Goal: Task Accomplishment & Management: Use online tool/utility

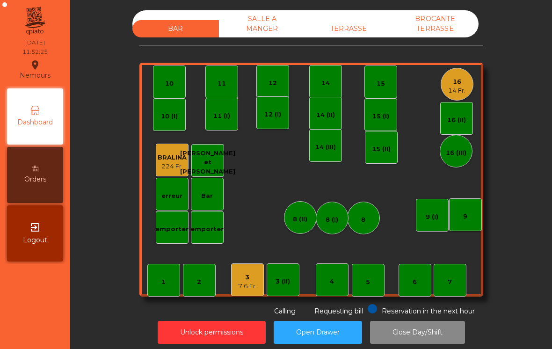
click at [463, 80] on div "16" at bounding box center [456, 81] width 17 height 9
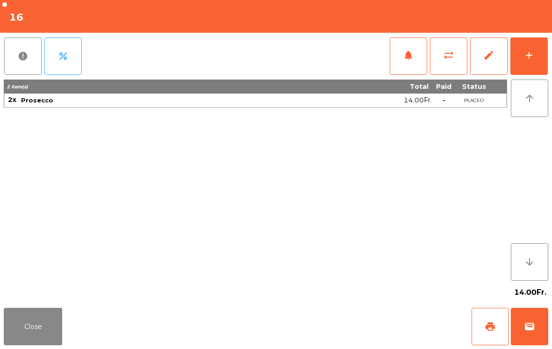
click at [546, 58] on button "add" at bounding box center [528, 55] width 37 height 37
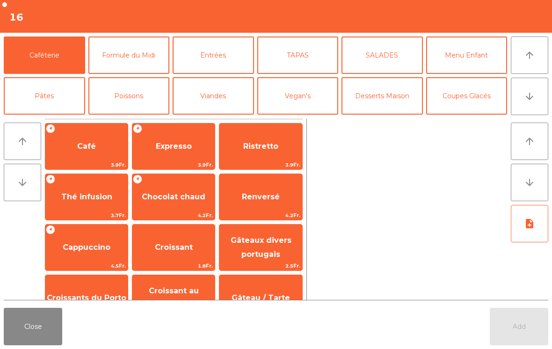
click at [528, 93] on icon "arrow_downward" at bounding box center [529, 96] width 11 height 11
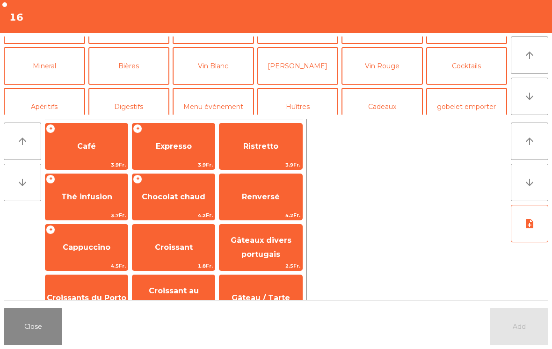
scroll to position [81, 0]
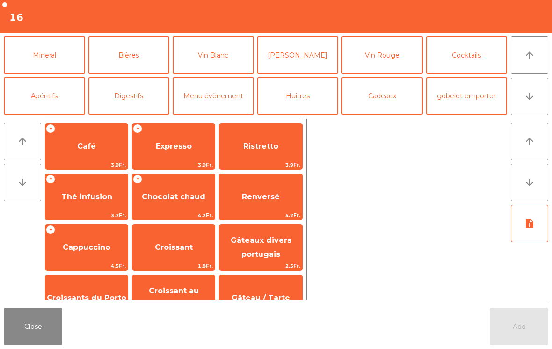
click at [67, 54] on button "Mineral" at bounding box center [44, 54] width 81 height 37
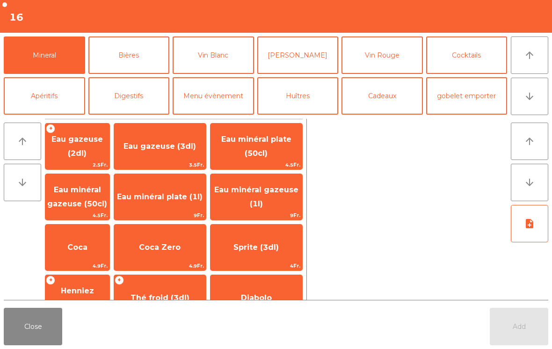
click at [94, 201] on span "Eau minéral gazeuse (50cl)" at bounding box center [77, 196] width 60 height 23
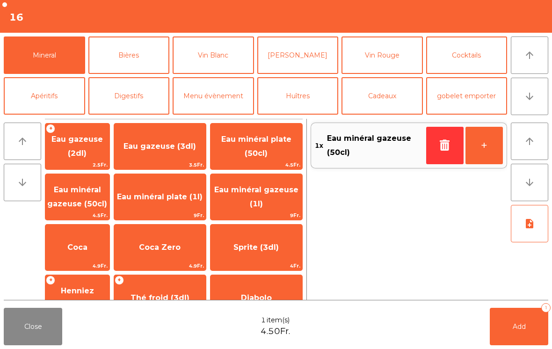
click at [521, 328] on span "Add" at bounding box center [518, 326] width 13 height 8
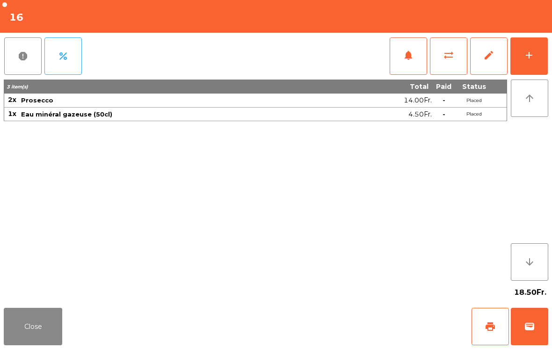
click at [11, 333] on button "Close" at bounding box center [33, 326] width 58 height 37
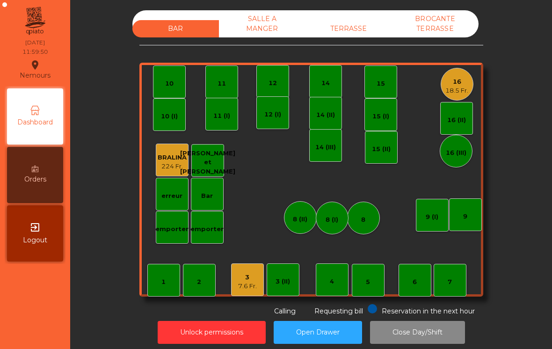
click at [448, 89] on div "18.5 Fr." at bounding box center [456, 90] width 23 height 9
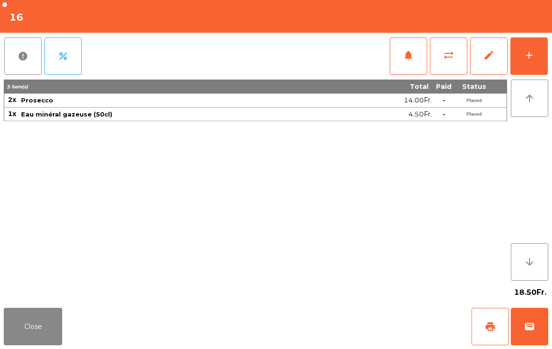
click at [534, 50] on div "add" at bounding box center [528, 55] width 11 height 11
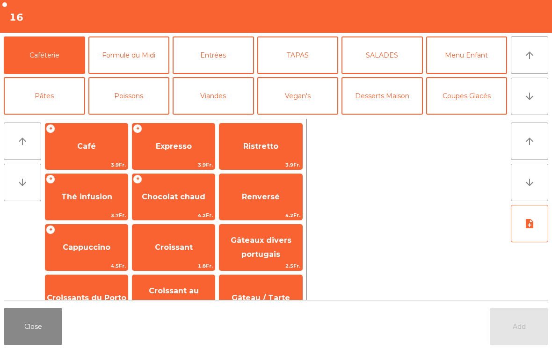
click at [301, 52] on button "TAPAS" at bounding box center [297, 54] width 81 height 37
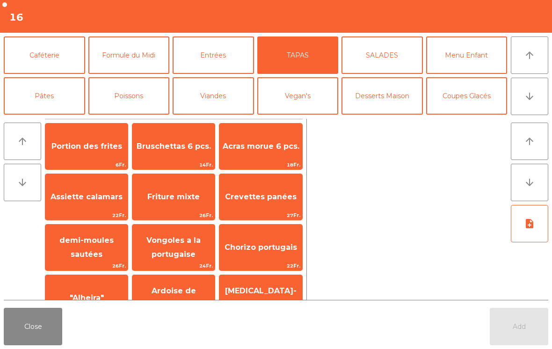
click at [79, 204] on span "Assiette calamars" at bounding box center [86, 196] width 82 height 25
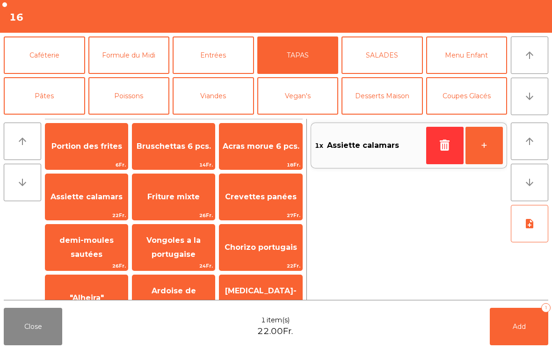
click at [85, 204] on span "Assiette calamars" at bounding box center [86, 196] width 82 height 25
click at [75, 150] on span "Portion des frites" at bounding box center [86, 146] width 71 height 9
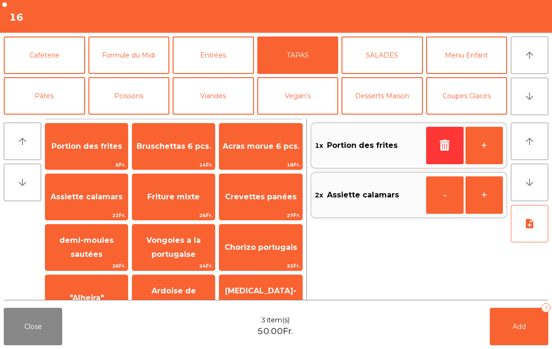
click at [521, 225] on button "note_add" at bounding box center [529, 223] width 37 height 37
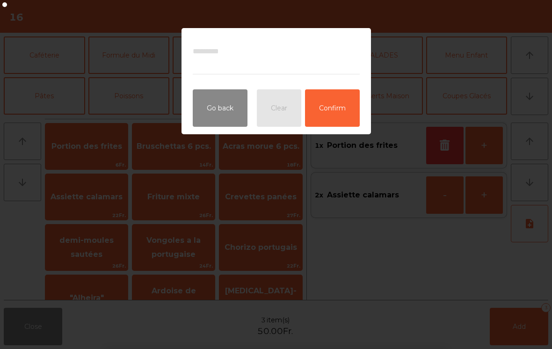
click at [507, 112] on ngb-modal-window "Go back Clear Confirm" at bounding box center [276, 174] width 552 height 349
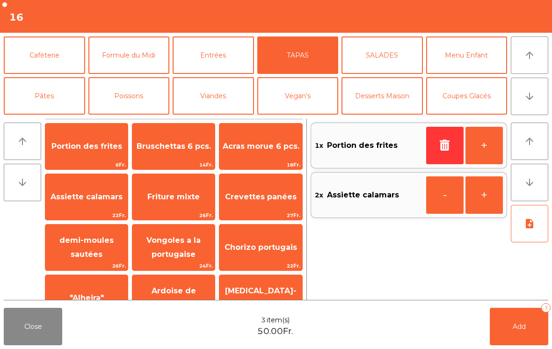
click at [524, 339] on button "Add 3" at bounding box center [519, 326] width 58 height 37
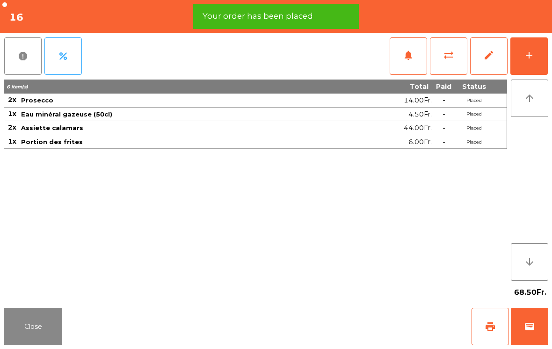
click at [35, 335] on button "Close" at bounding box center [33, 326] width 58 height 37
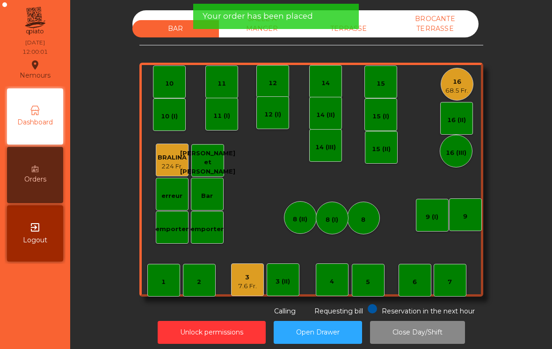
click at [458, 216] on div "9" at bounding box center [465, 214] width 33 height 33
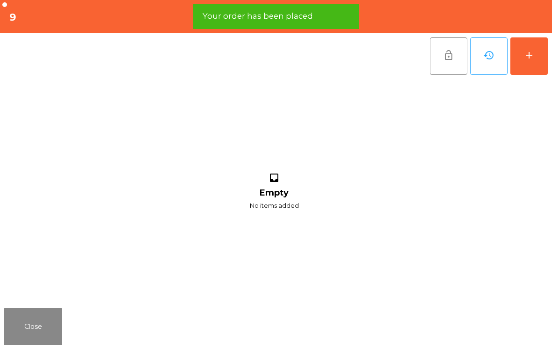
click at [546, 50] on button "add" at bounding box center [528, 55] width 37 height 37
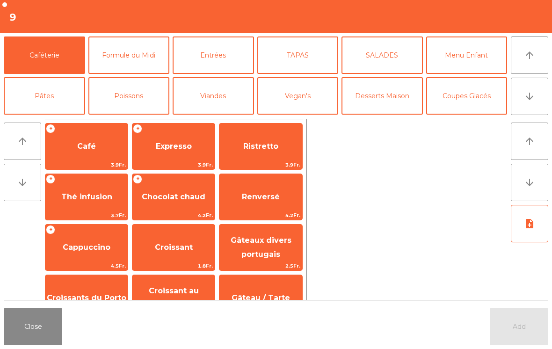
click at [538, 114] on button "arrow_downward" at bounding box center [529, 96] width 37 height 37
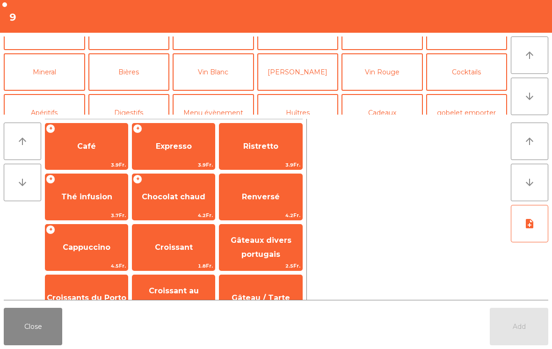
scroll to position [65, 0]
click at [398, 57] on button "Vin Rouge" at bounding box center [381, 71] width 81 height 37
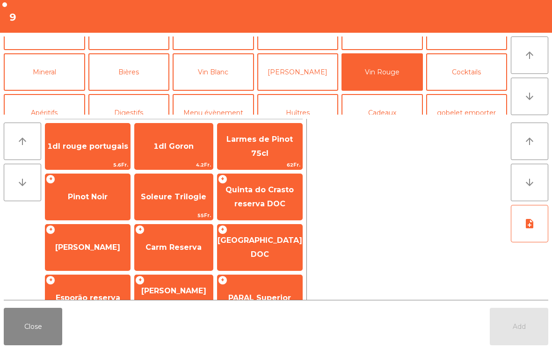
click at [95, 152] on span "1dl rouge portugais" at bounding box center [87, 146] width 85 height 25
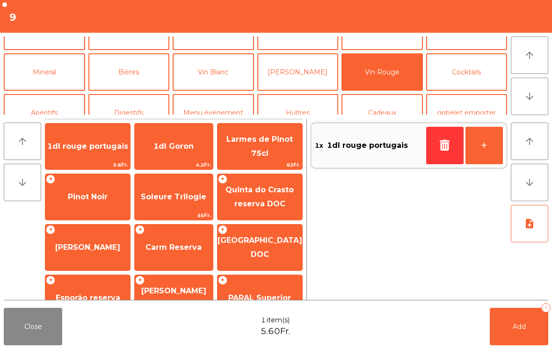
click at [100, 154] on span "1dl rouge portugais" at bounding box center [87, 146] width 85 height 25
click at [524, 336] on button "Add 2" at bounding box center [519, 326] width 58 height 37
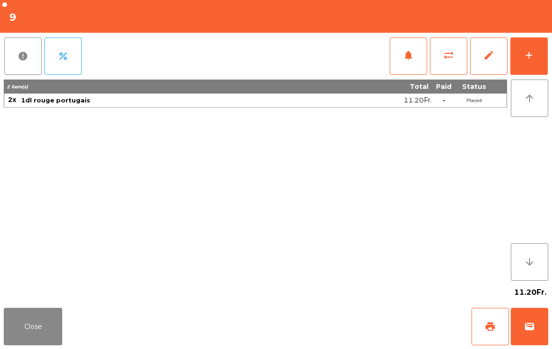
click at [45, 323] on button "Close" at bounding box center [33, 326] width 58 height 37
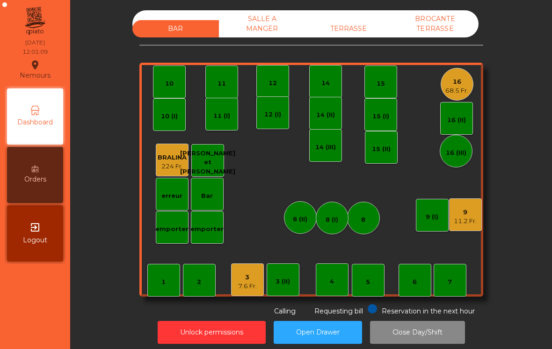
click at [176, 159] on div "BRALINA" at bounding box center [172, 157] width 29 height 9
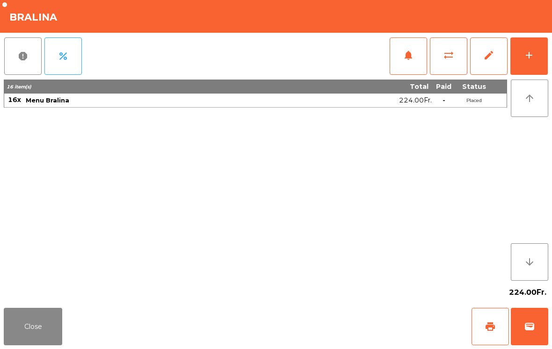
click at [524, 59] on div "add" at bounding box center [528, 55] width 11 height 11
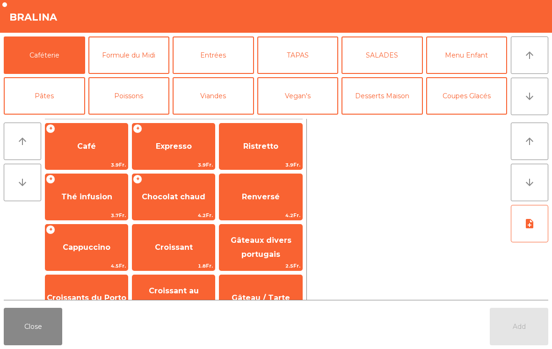
click at [152, 48] on button "Formule du Midi" at bounding box center [128, 54] width 81 height 37
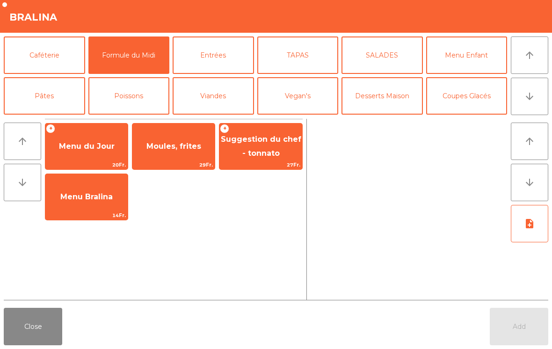
click at [89, 212] on span "14Fr." at bounding box center [86, 215] width 82 height 9
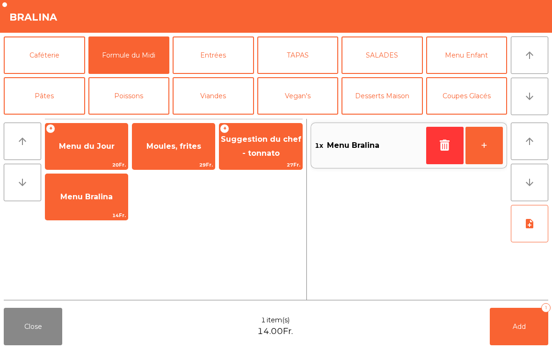
click at [89, 211] on span "14Fr." at bounding box center [86, 215] width 82 height 9
click at [97, 204] on span "Menu Bralina" at bounding box center [86, 196] width 82 height 25
click at [493, 145] on button "+" at bounding box center [483, 145] width 37 height 37
click at [492, 145] on button "+" at bounding box center [483, 145] width 37 height 37
click at [475, 151] on button "+" at bounding box center [483, 145] width 37 height 37
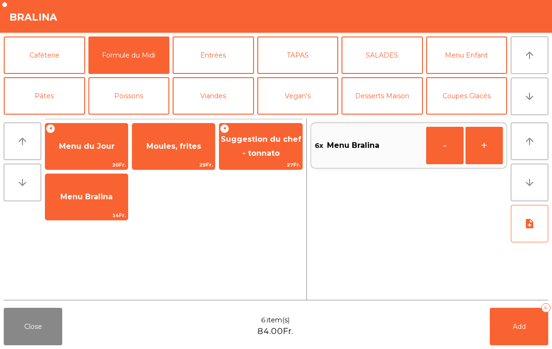
click at [475, 146] on button "+" at bounding box center [483, 145] width 37 height 37
click at [484, 142] on button "+" at bounding box center [483, 145] width 37 height 37
click at [510, 340] on button "Add 8" at bounding box center [519, 326] width 58 height 37
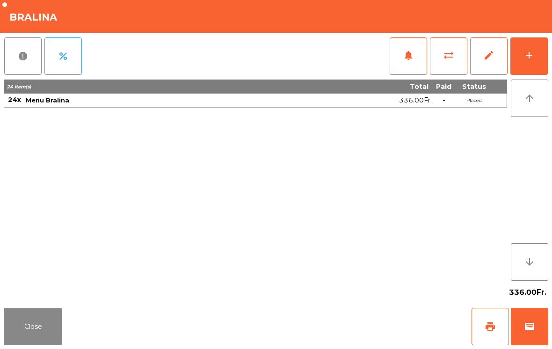
click at [35, 314] on button "Close" at bounding box center [33, 326] width 58 height 37
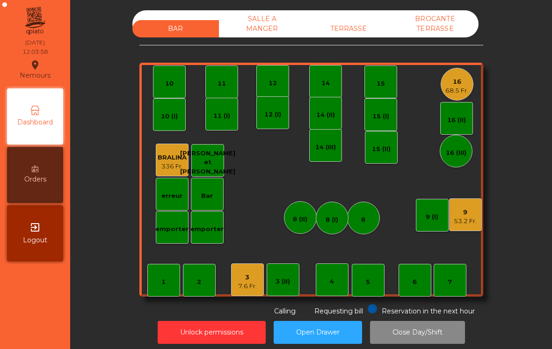
click at [242, 278] on div "3" at bounding box center [247, 277] width 19 height 9
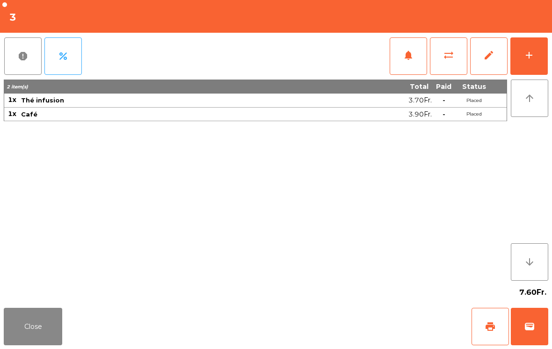
click at [34, 335] on button "Close" at bounding box center [33, 326] width 58 height 37
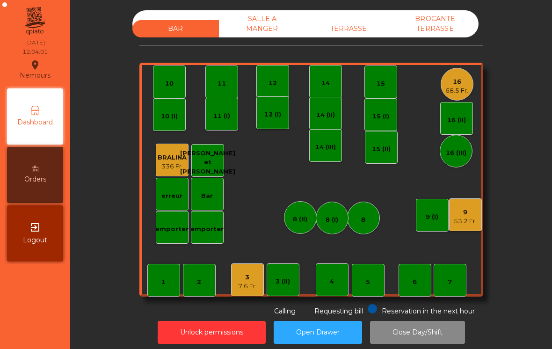
click at [290, 274] on div "3 (II)" at bounding box center [283, 279] width 33 height 33
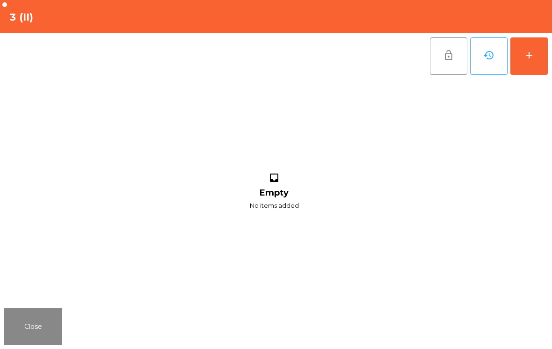
click at [547, 59] on button "add" at bounding box center [528, 55] width 37 height 37
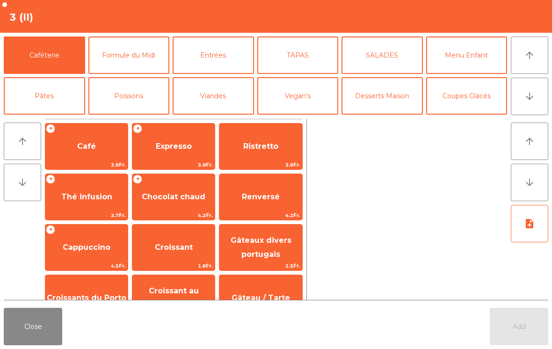
scroll to position [6, 0]
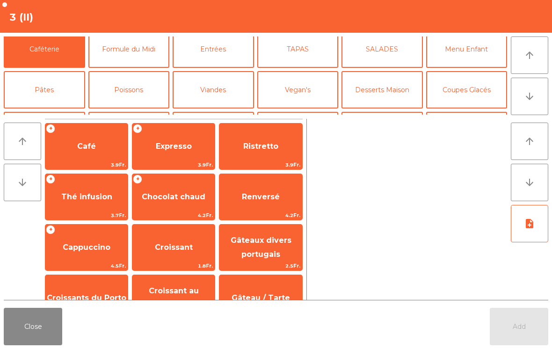
click at [225, 104] on button "Viandes" at bounding box center [213, 89] width 81 height 37
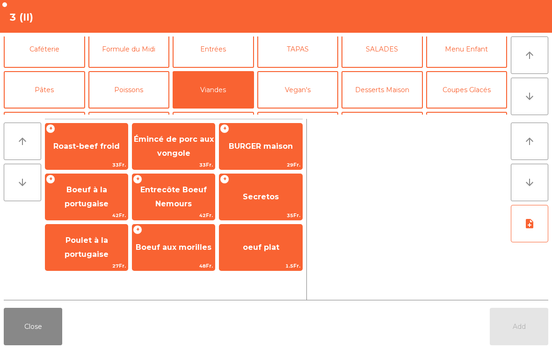
click at [254, 164] on span "29Fr." at bounding box center [260, 164] width 82 height 9
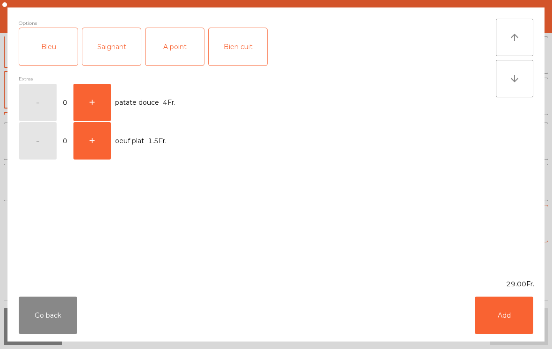
click at [122, 56] on div "Saignant" at bounding box center [111, 46] width 58 height 37
click at [513, 310] on button "Add" at bounding box center [504, 314] width 58 height 37
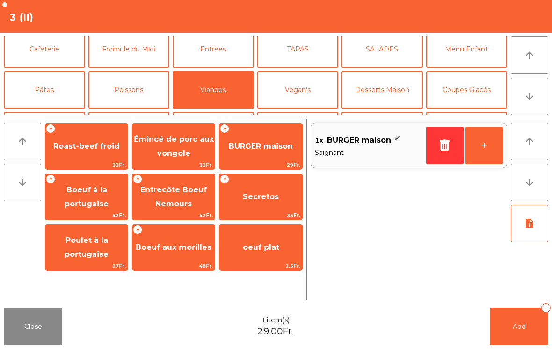
click at [260, 151] on span "BURGER maison" at bounding box center [261, 146] width 64 height 9
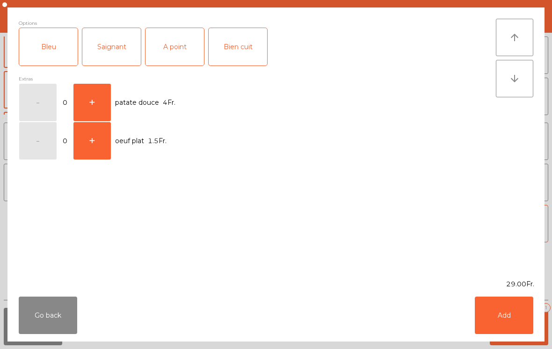
click at [238, 43] on div "Bien cuit" at bounding box center [238, 46] width 58 height 37
click at [524, 316] on button "Add" at bounding box center [504, 314] width 58 height 37
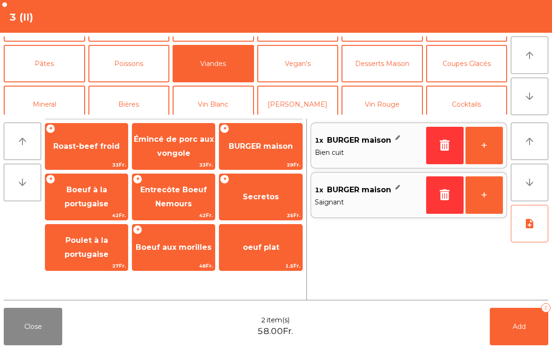
scroll to position [31, 0]
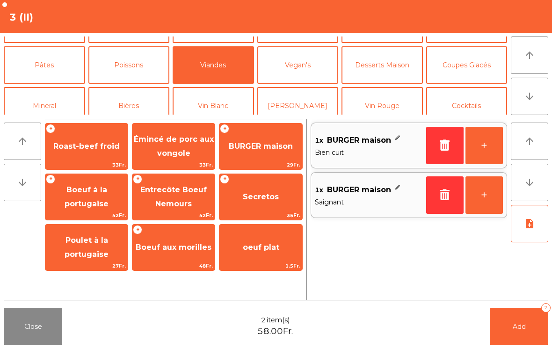
click at [47, 101] on button "Mineral" at bounding box center [44, 105] width 81 height 37
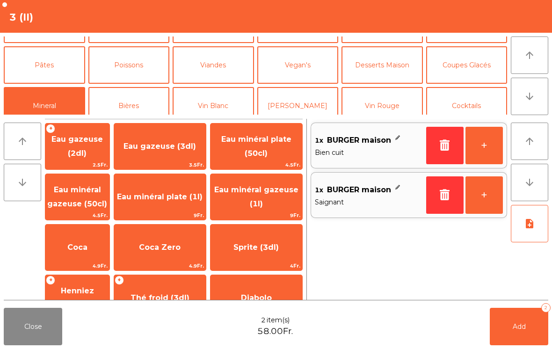
click at [178, 244] on span "Coca Zero" at bounding box center [160, 247] width 42 height 9
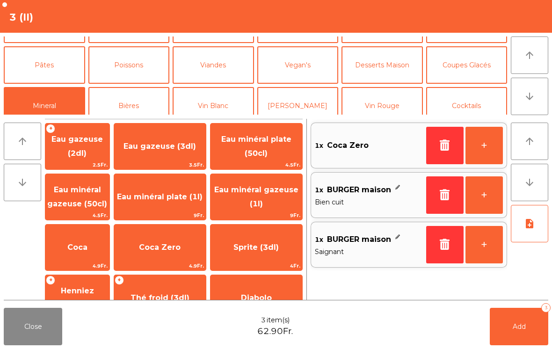
click at [265, 155] on span "Eau minéral plate (50cl)" at bounding box center [256, 146] width 70 height 23
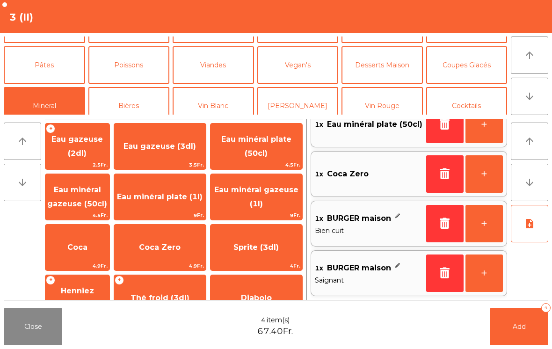
scroll to position [21, 0]
click at [527, 330] on button "Add 4" at bounding box center [519, 326] width 58 height 37
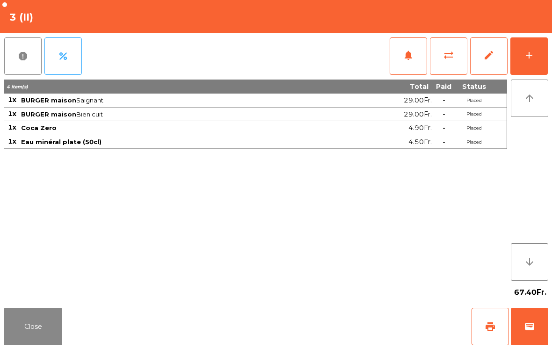
click at [36, 333] on button "Close" at bounding box center [33, 326] width 58 height 37
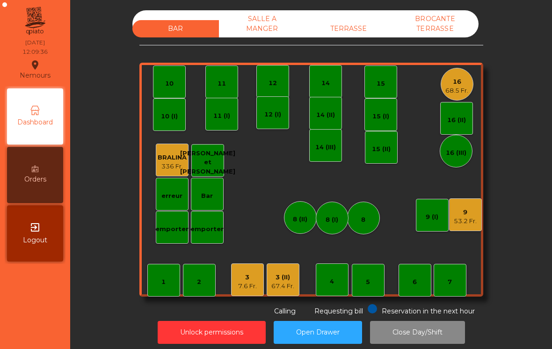
click at [324, 78] on div "14" at bounding box center [325, 81] width 8 height 13
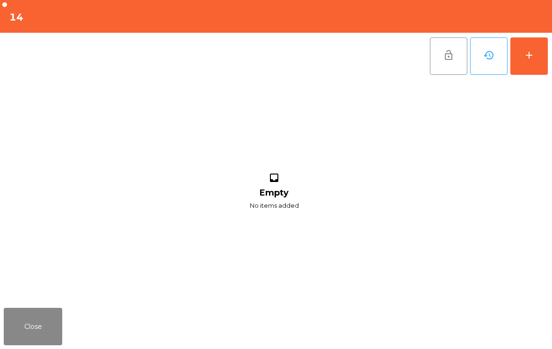
click at [539, 60] on button "add" at bounding box center [528, 55] width 37 height 37
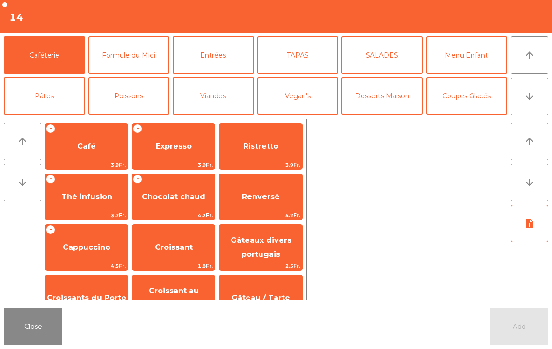
click at [378, 65] on button "SALADES" at bounding box center [381, 54] width 81 height 37
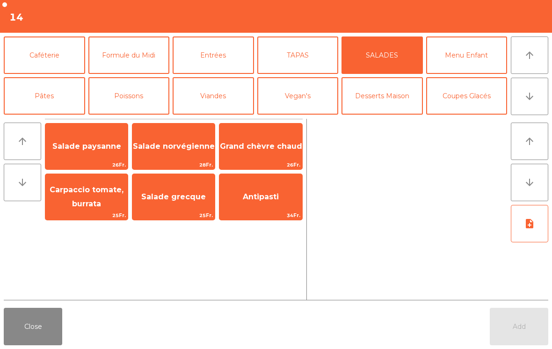
click at [179, 192] on span "Salade grecque" at bounding box center [173, 196] width 65 height 9
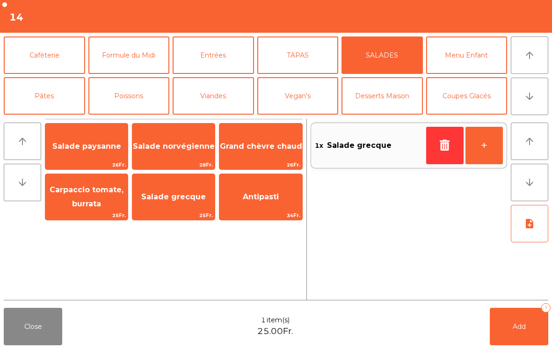
click at [71, 197] on span "Carpaccio tomate, burrata" at bounding box center [86, 197] width 82 height 40
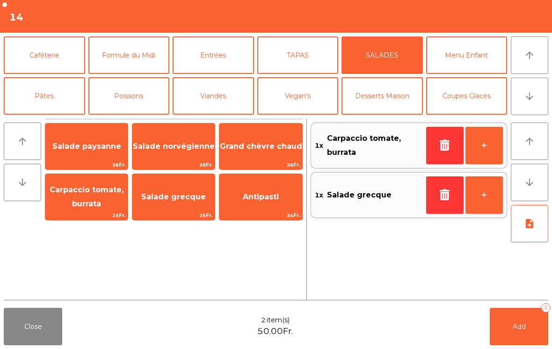
scroll to position [52, 0]
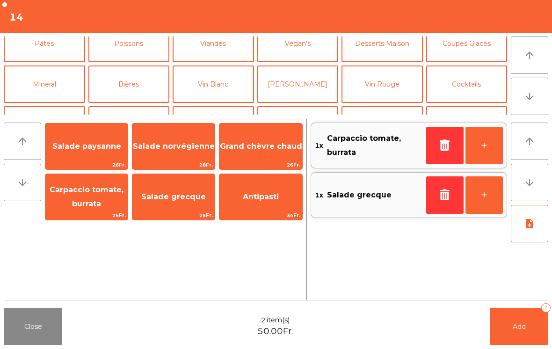
click at [41, 88] on button "Mineral" at bounding box center [44, 83] width 81 height 37
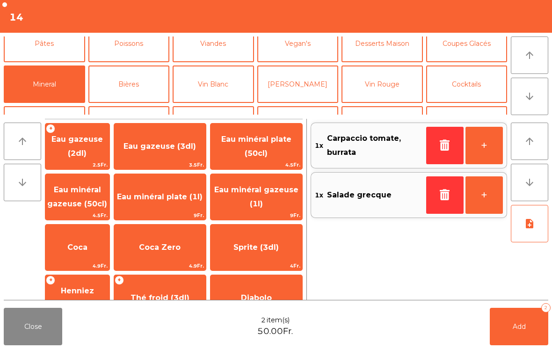
click at [222, 81] on button "Vin Blanc" at bounding box center [213, 83] width 81 height 37
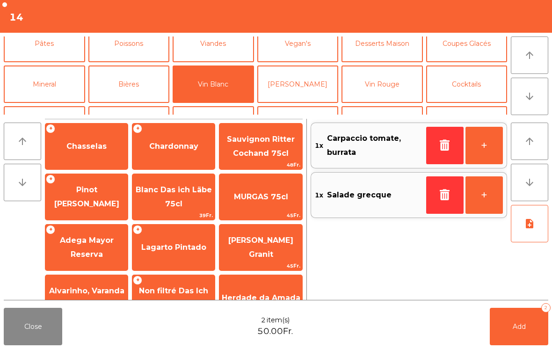
click at [78, 195] on span "Pinot [PERSON_NAME]" at bounding box center [86, 196] width 65 height 23
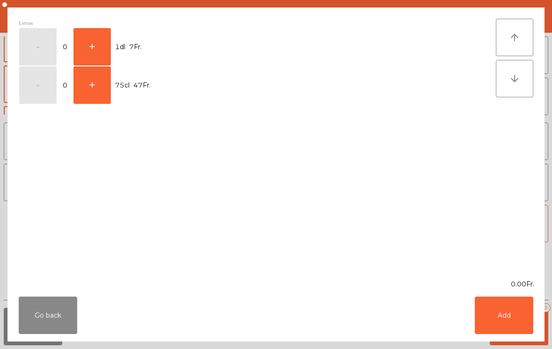
click at [95, 40] on button "+" at bounding box center [91, 46] width 37 height 37
click at [499, 304] on button "Add" at bounding box center [504, 314] width 58 height 37
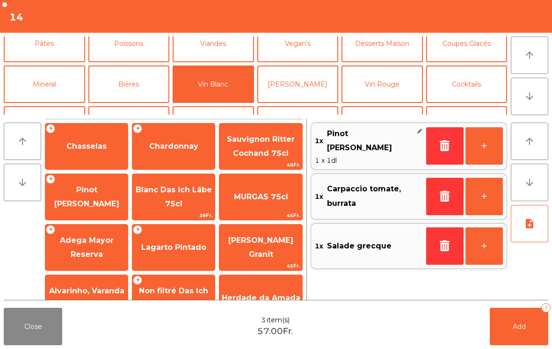
click at [293, 92] on button "[PERSON_NAME]" at bounding box center [297, 83] width 81 height 37
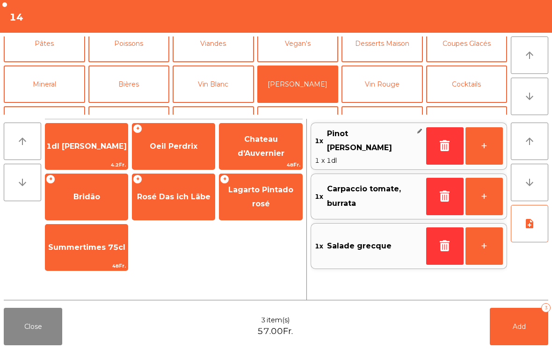
click at [390, 83] on button "Vin Rouge" at bounding box center [381, 83] width 81 height 37
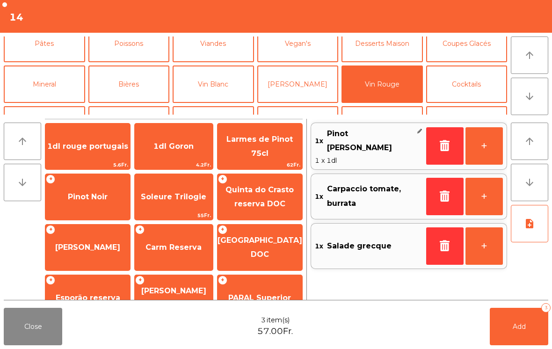
click at [88, 197] on span "Pinot Noir" at bounding box center [88, 196] width 40 height 9
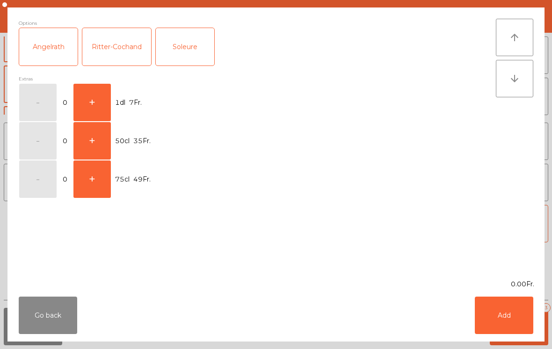
click at [105, 93] on button "+" at bounding box center [91, 102] width 37 height 37
click at [502, 302] on button "Add" at bounding box center [504, 314] width 58 height 37
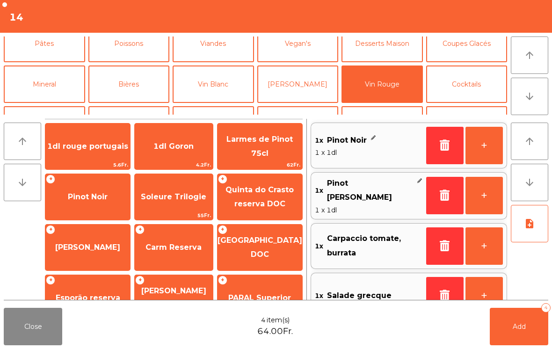
click at [538, 232] on button "note_add" at bounding box center [529, 223] width 37 height 37
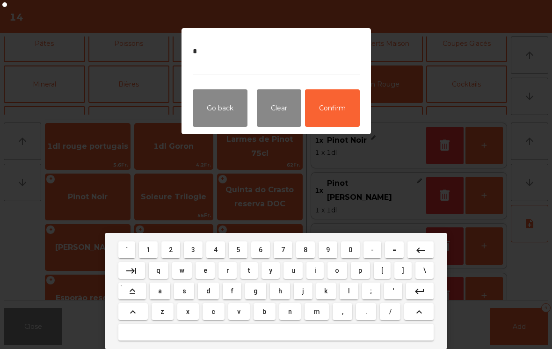
type textarea "**"
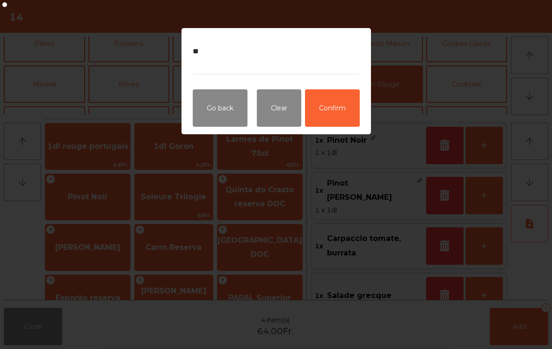
click at [332, 105] on button "Confirm" at bounding box center [332, 107] width 55 height 37
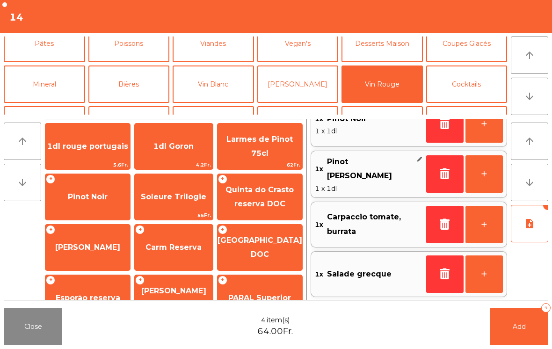
scroll to position [21, 0]
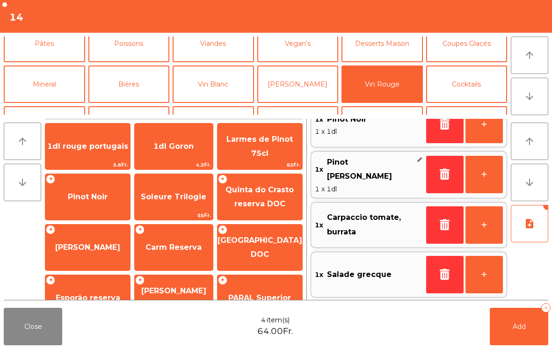
click at [515, 335] on button "Add 4" at bounding box center [519, 326] width 58 height 37
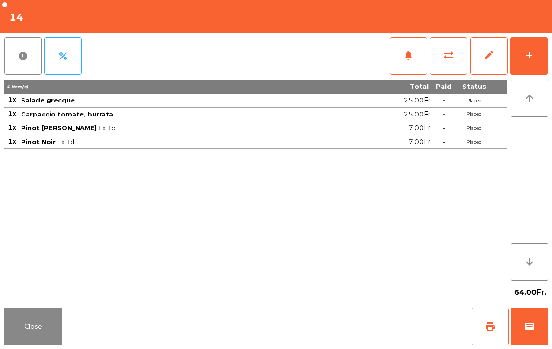
click at [31, 339] on button "Close" at bounding box center [33, 326] width 58 height 37
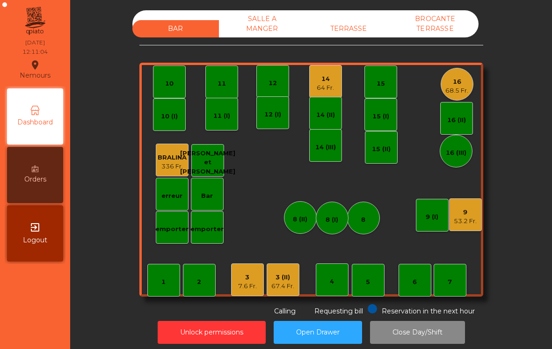
click at [159, 282] on div "1" at bounding box center [163, 280] width 33 height 33
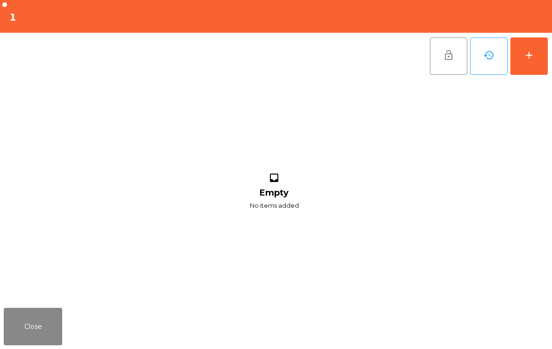
click at [524, 64] on button "add" at bounding box center [528, 55] width 37 height 37
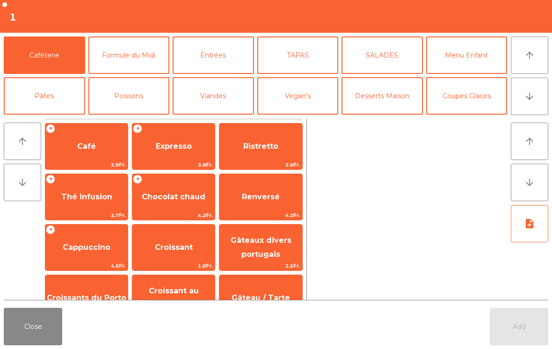
click at [116, 58] on button "Formule du Midi" at bounding box center [128, 54] width 81 height 37
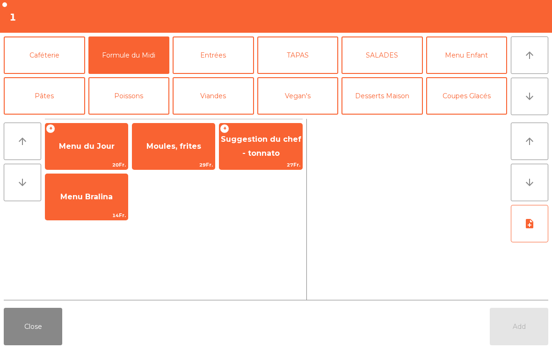
click at [85, 146] on span "Menu du Jour" at bounding box center [87, 146] width 56 height 9
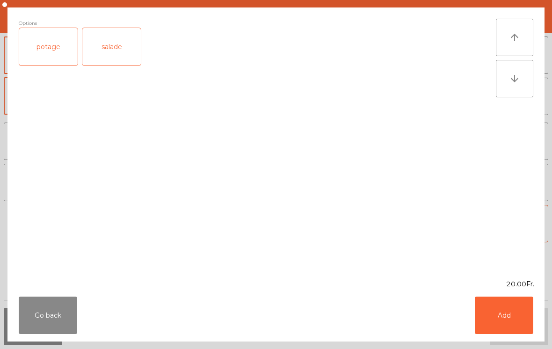
click at [508, 318] on button "Add" at bounding box center [504, 314] width 58 height 37
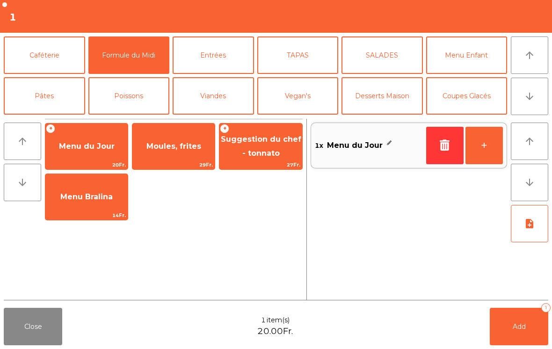
click at [535, 224] on button "note_add" at bounding box center [529, 223] width 37 height 37
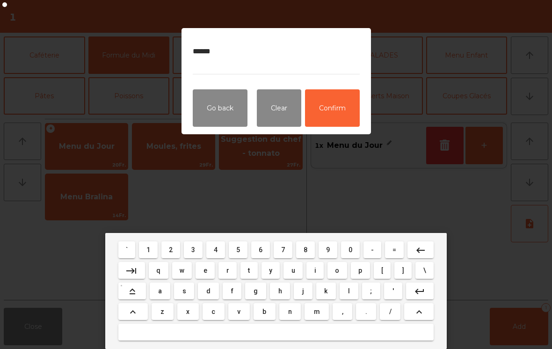
type textarea "******"
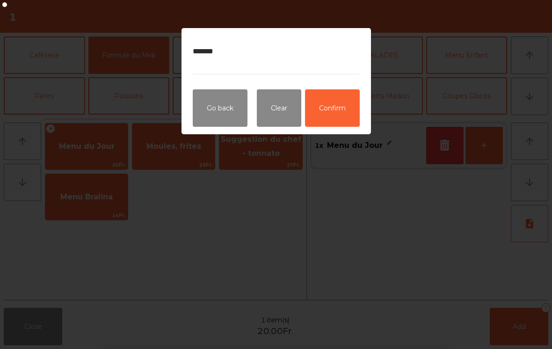
click at [348, 114] on button "Confirm" at bounding box center [332, 107] width 55 height 37
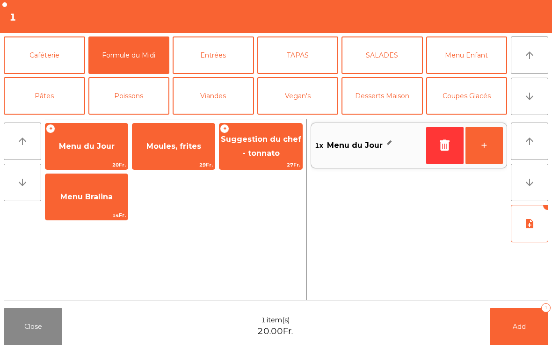
click at [521, 322] on button "Add 1" at bounding box center [519, 326] width 58 height 37
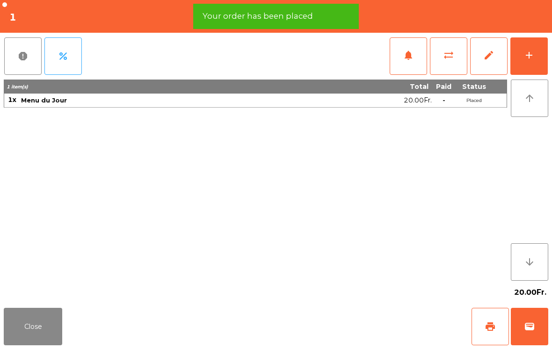
click at [537, 56] on button "add" at bounding box center [528, 55] width 37 height 37
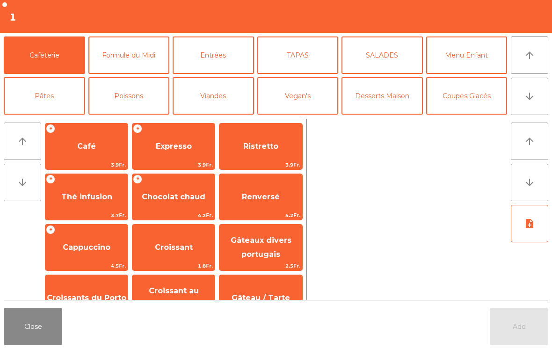
click at [525, 104] on button "arrow_downward" at bounding box center [529, 96] width 37 height 37
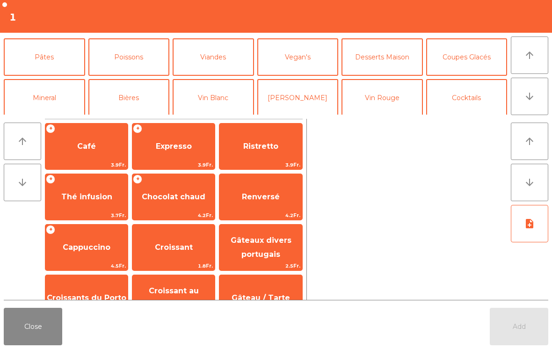
scroll to position [81, 0]
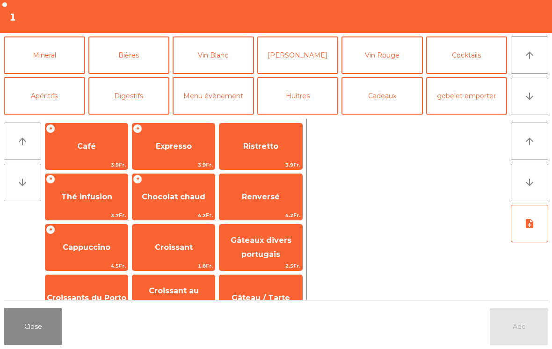
click at [62, 65] on button "Mineral" at bounding box center [44, 54] width 81 height 37
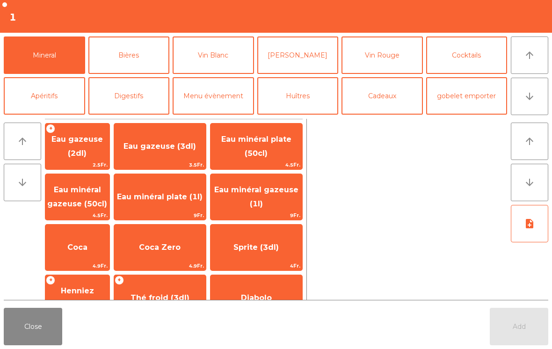
click at [103, 205] on span "Eau minéral gazeuse (50cl)" at bounding box center [77, 197] width 64 height 40
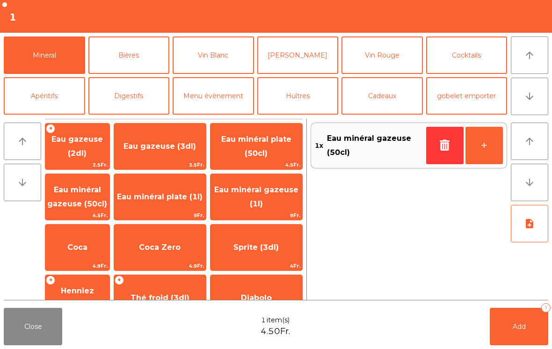
click at [506, 340] on button "Add 1" at bounding box center [519, 326] width 58 height 37
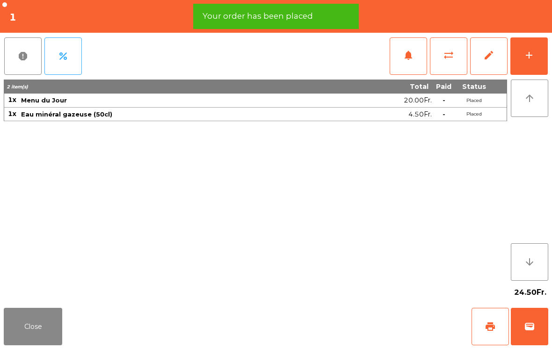
click at [43, 316] on button "Close" at bounding box center [33, 326] width 58 height 37
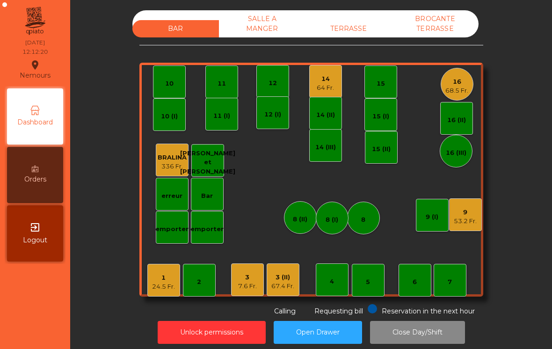
click at [250, 302] on div "BAR SALLE A MANGER TERRASSE BROCANTE TERRASSE 1 24.5 Fr. 2 3 7.6 Fr. 4 5 6 7 8 …" at bounding box center [311, 163] width 344 height 306
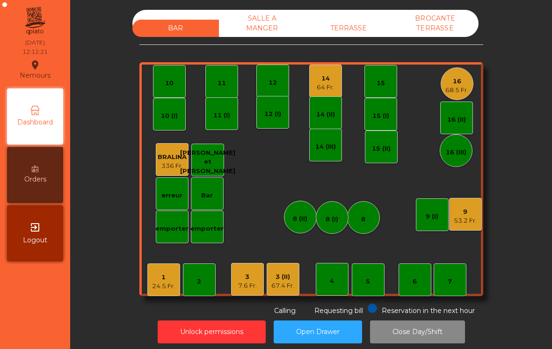
click at [251, 286] on div "7.6 Fr." at bounding box center [247, 285] width 19 height 9
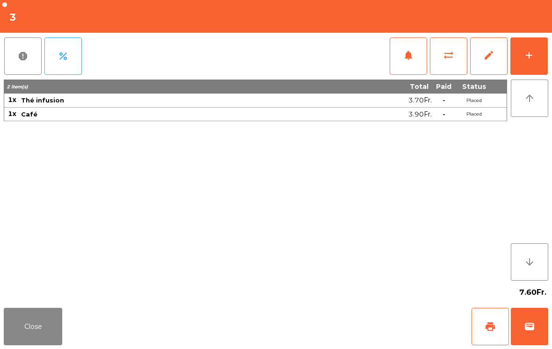
click at [538, 327] on button "wallet" at bounding box center [529, 326] width 37 height 37
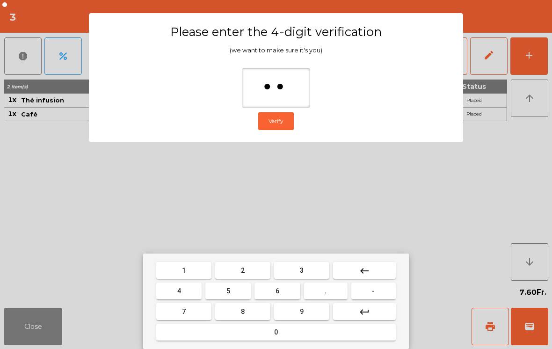
type input "***"
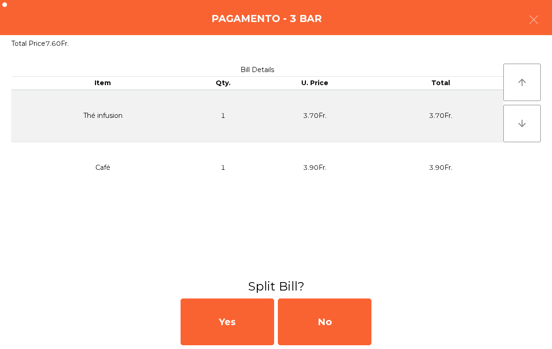
click at [362, 325] on div "No" at bounding box center [325, 321] width 94 height 47
click at [349, 326] on div "MB" at bounding box center [325, 321] width 94 height 47
click at [354, 321] on div "No" at bounding box center [325, 321] width 94 height 47
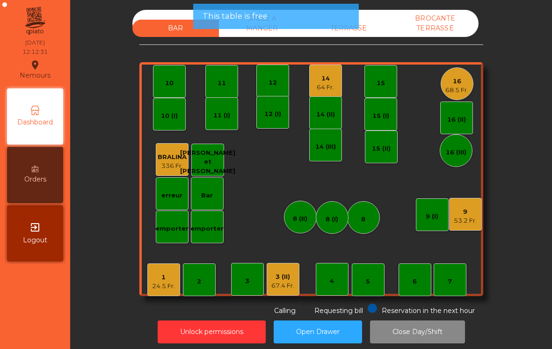
click at [454, 295] on div "7" at bounding box center [449, 279] width 33 height 33
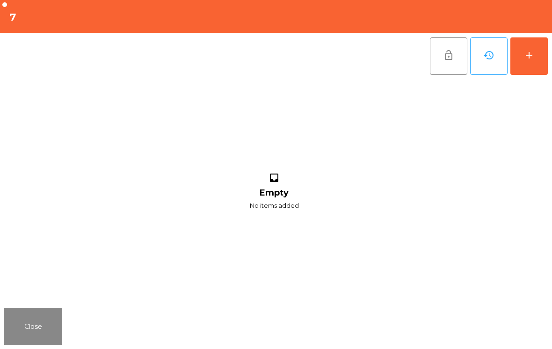
click at [524, 69] on button "add" at bounding box center [528, 55] width 37 height 37
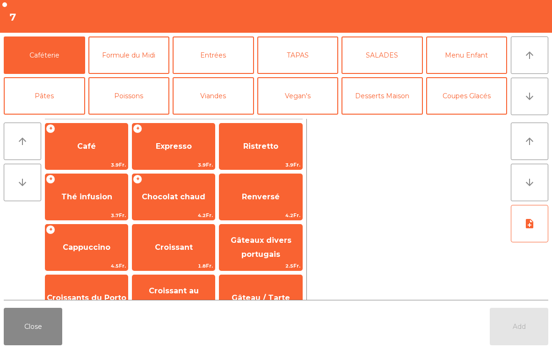
click at [524, 103] on button "arrow_downward" at bounding box center [529, 96] width 37 height 37
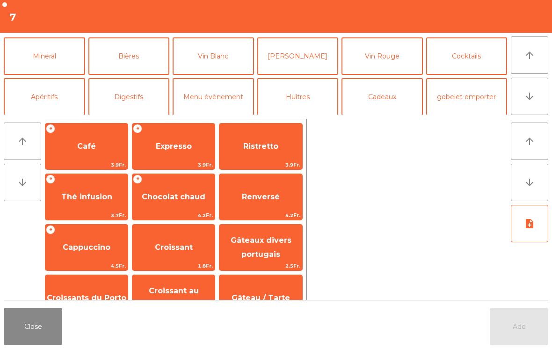
scroll to position [81, 0]
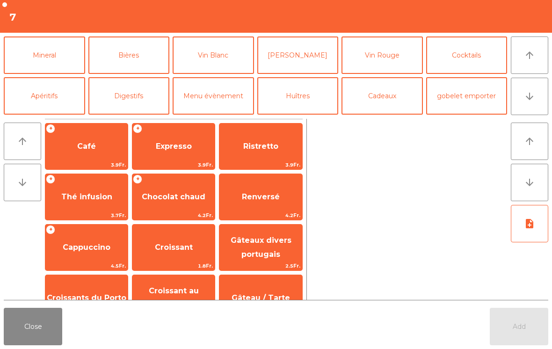
click at [120, 65] on button "Bières" at bounding box center [128, 54] width 81 height 37
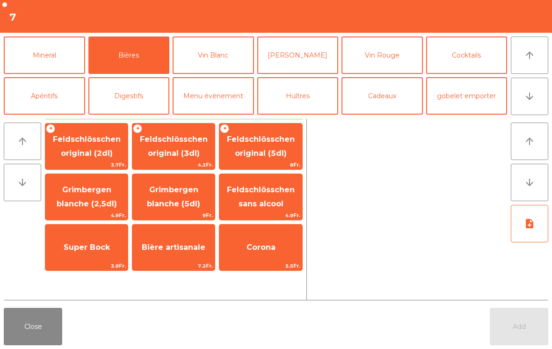
click at [244, 209] on span "Feldschlösschen sans alcool" at bounding box center [260, 197] width 82 height 40
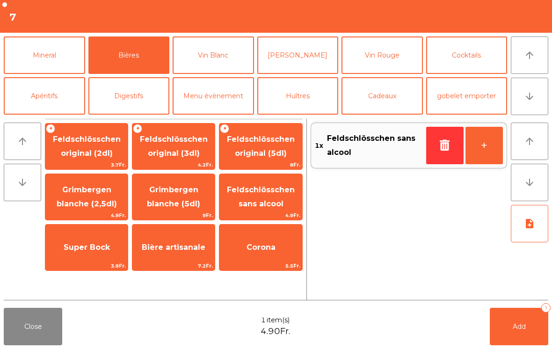
click at [478, 154] on button "+" at bounding box center [483, 145] width 37 height 37
click at [510, 323] on button "Add 2" at bounding box center [519, 326] width 58 height 37
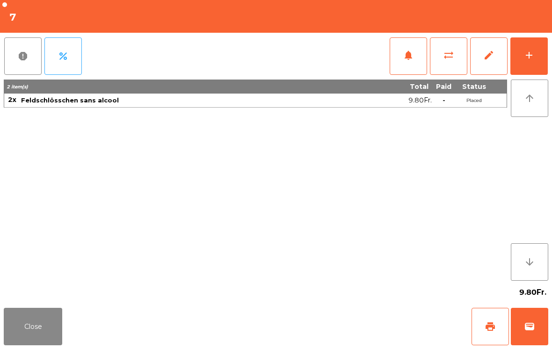
click at [54, 314] on button "Close" at bounding box center [33, 326] width 58 height 37
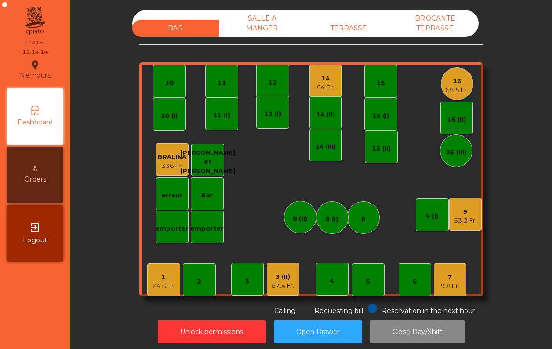
click at [460, 210] on div "9" at bounding box center [465, 211] width 23 height 9
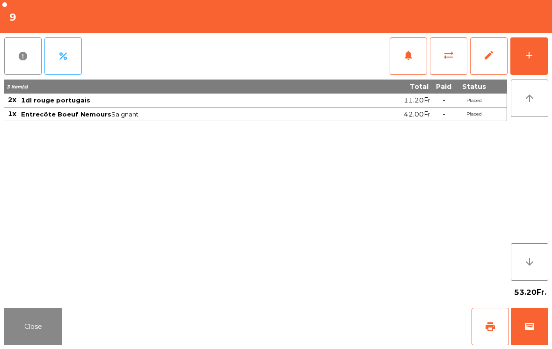
click at [411, 58] on span "notifications" at bounding box center [408, 55] width 11 height 11
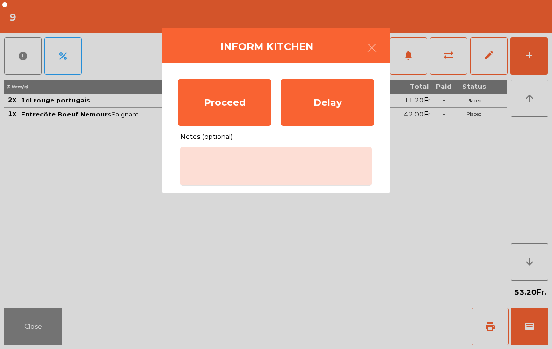
click at [212, 98] on div "Proceed" at bounding box center [225, 102] width 94 height 47
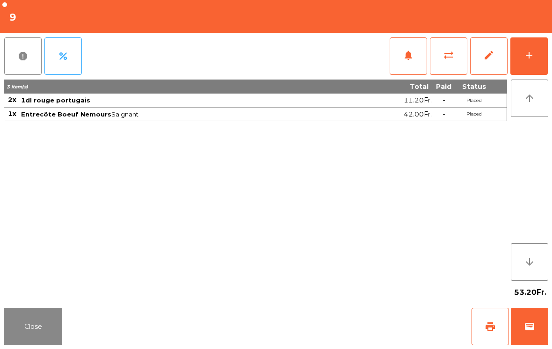
click at [73, 338] on div "Close print wallet" at bounding box center [276, 326] width 552 height 45
click at [39, 342] on button "Close" at bounding box center [33, 326] width 58 height 37
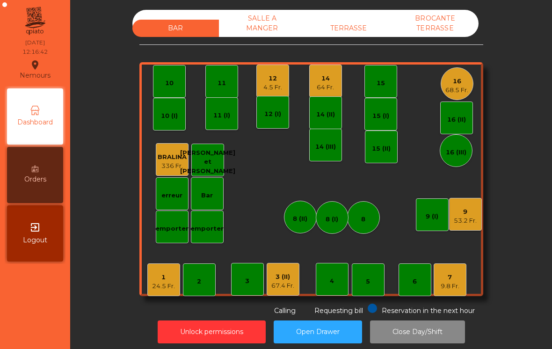
click at [447, 284] on div "9.8 Fr." at bounding box center [449, 285] width 19 height 9
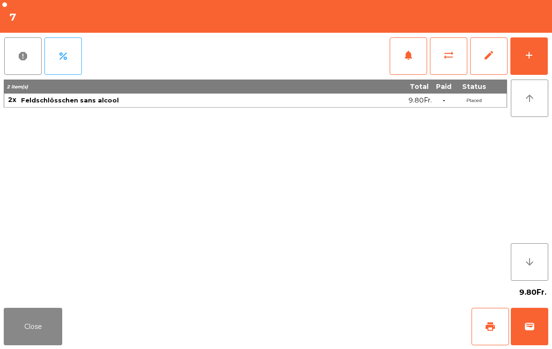
click at [526, 60] on div "add" at bounding box center [528, 55] width 11 height 11
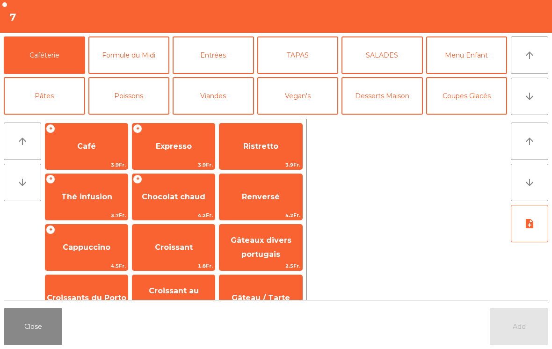
click at [236, 94] on button "Viandes" at bounding box center [213, 95] width 81 height 37
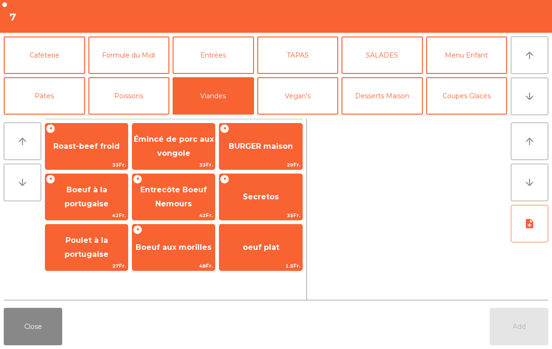
click at [283, 158] on span "BURGER maison" at bounding box center [260, 146] width 82 height 25
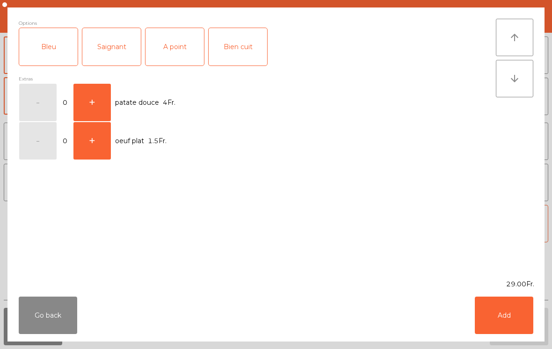
click at [113, 53] on div "Saignant" at bounding box center [111, 46] width 58 height 37
click at [496, 329] on button "Add" at bounding box center [504, 314] width 58 height 37
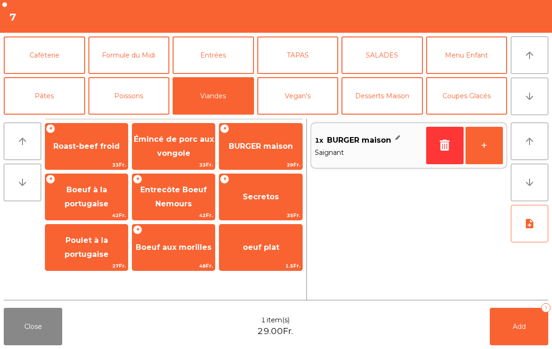
click at [41, 93] on button "Pâtes" at bounding box center [44, 95] width 81 height 37
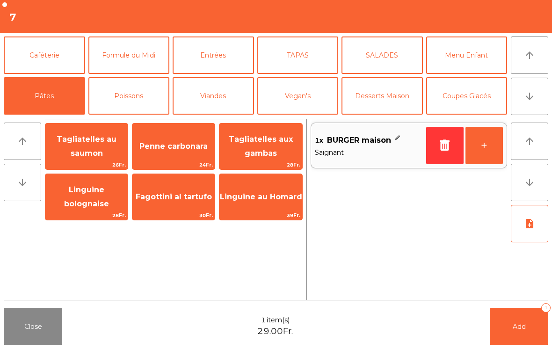
click at [93, 157] on span "Tagliatelles au saumon" at bounding box center [87, 146] width 60 height 23
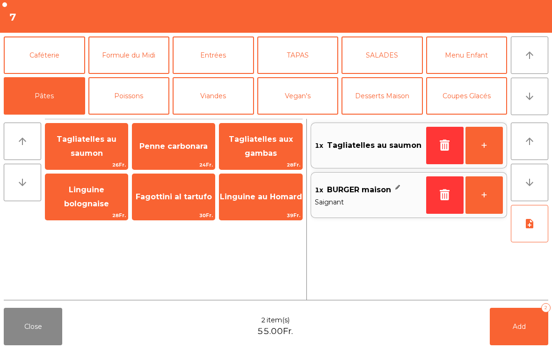
click at [501, 345] on button "Add 2" at bounding box center [519, 326] width 58 height 37
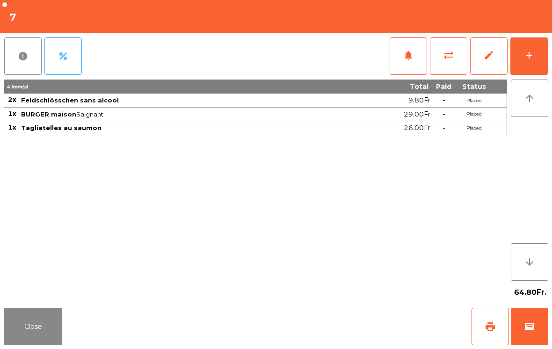
click at [48, 345] on button "Close" at bounding box center [33, 326] width 58 height 37
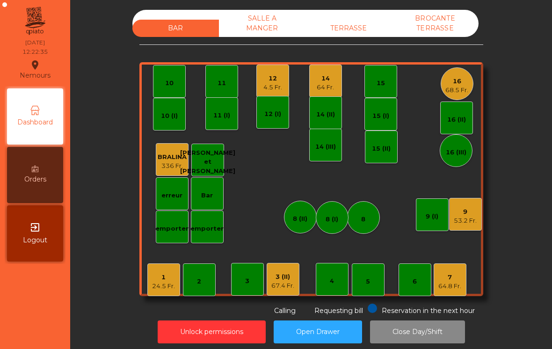
click at [273, 89] on div "4.5 Fr." at bounding box center [272, 87] width 19 height 9
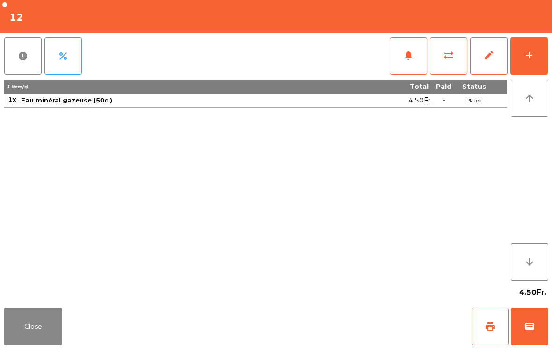
click at [531, 62] on button "add" at bounding box center [528, 55] width 37 height 37
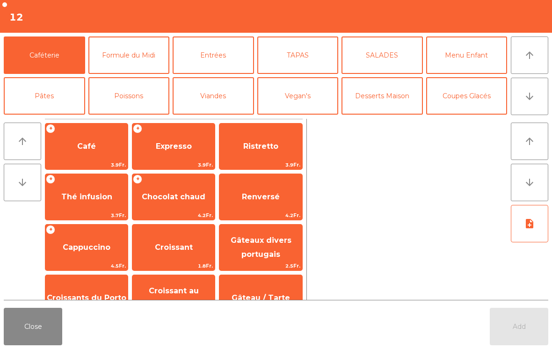
click at [281, 92] on button "Vegan's" at bounding box center [297, 95] width 81 height 37
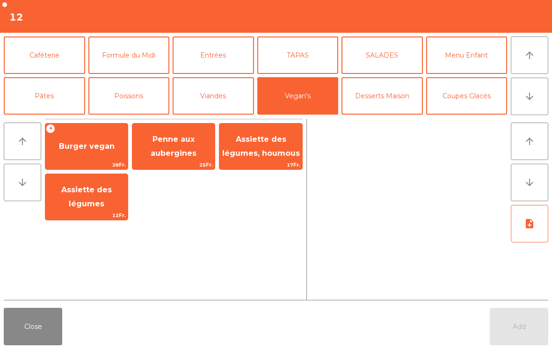
click at [278, 147] on span "Assiette des légumes, houmous" at bounding box center [260, 147] width 82 height 40
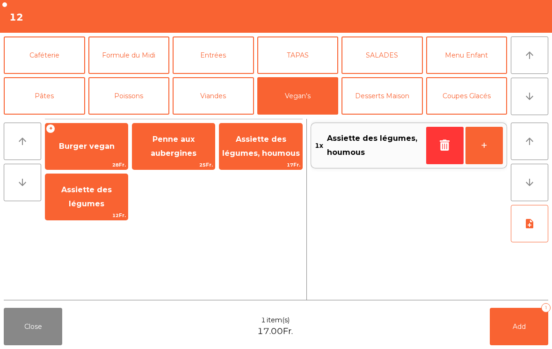
click at [127, 94] on button "Poissons" at bounding box center [128, 95] width 81 height 37
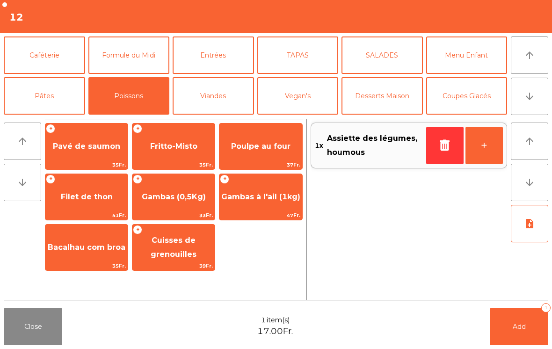
click at [173, 145] on span "Fritto-Misto" at bounding box center [173, 146] width 47 height 9
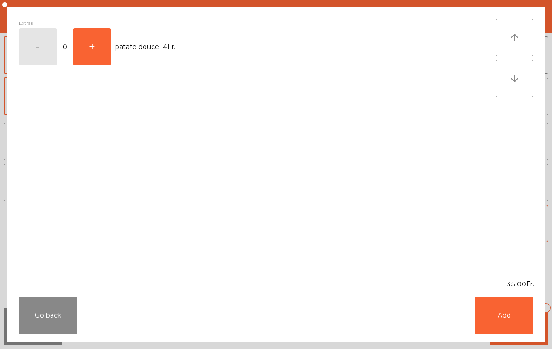
click at [512, 317] on button "Add" at bounding box center [504, 314] width 58 height 37
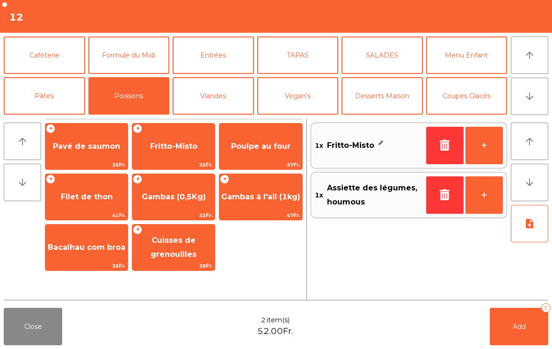
click at [515, 328] on span "Add" at bounding box center [518, 326] width 13 height 8
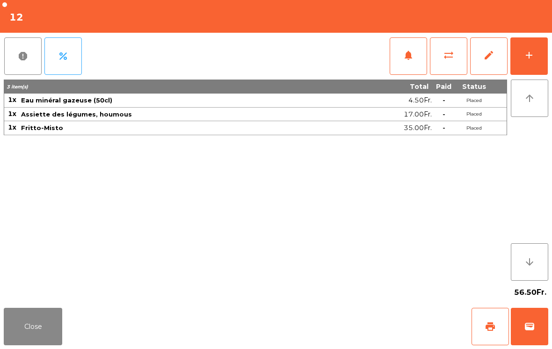
click at [56, 339] on button "Close" at bounding box center [33, 326] width 58 height 37
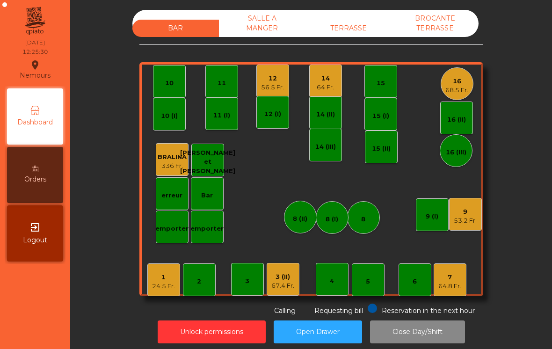
click at [327, 85] on div "64 Fr." at bounding box center [325, 87] width 17 height 9
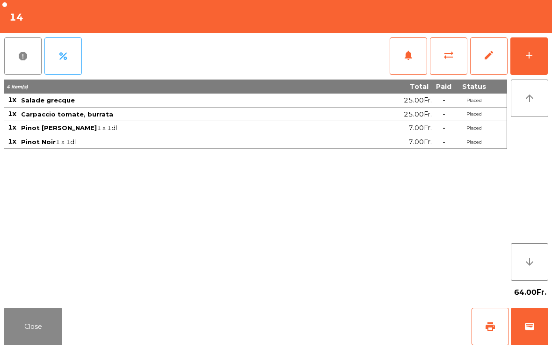
click at [537, 54] on button "add" at bounding box center [528, 55] width 37 height 37
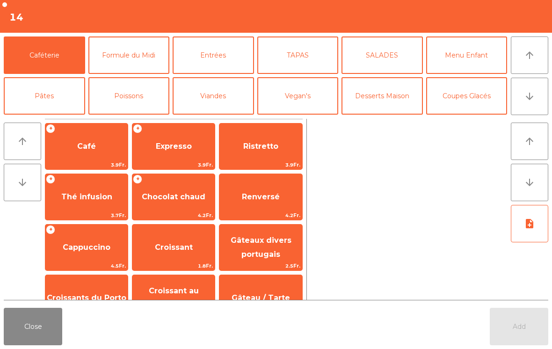
click at [539, 101] on button "arrow_downward" at bounding box center [529, 96] width 37 height 37
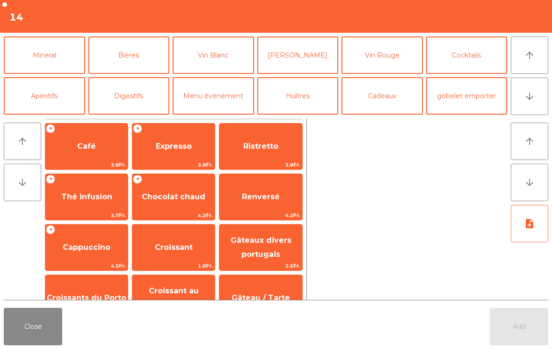
click at [322, 62] on button "[PERSON_NAME]" at bounding box center [297, 54] width 81 height 37
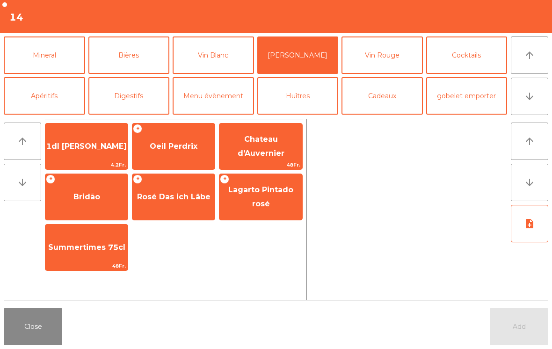
click at [390, 56] on button "Vin Rouge" at bounding box center [381, 54] width 81 height 37
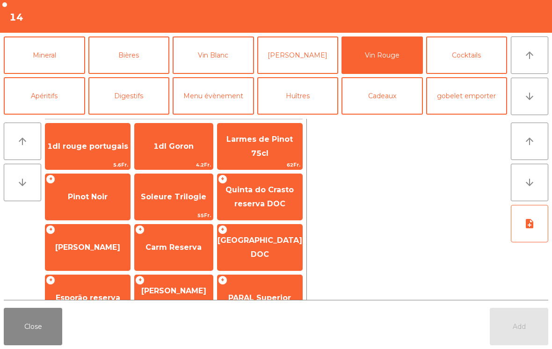
click at [97, 201] on span "Pinot Noir" at bounding box center [88, 196] width 40 height 9
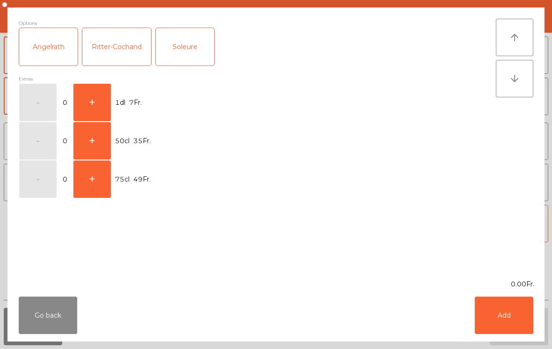
click at [102, 103] on button "+" at bounding box center [91, 102] width 37 height 37
click at [501, 312] on button "Add" at bounding box center [504, 314] width 58 height 37
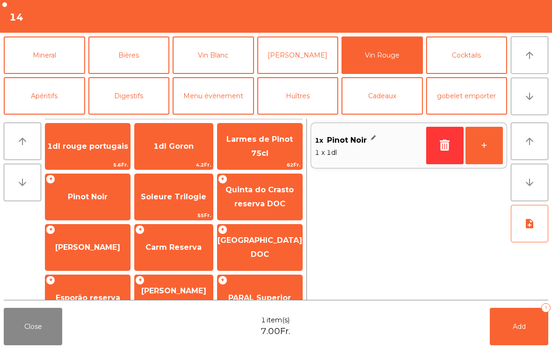
click at [522, 326] on span "Add" at bounding box center [518, 326] width 13 height 8
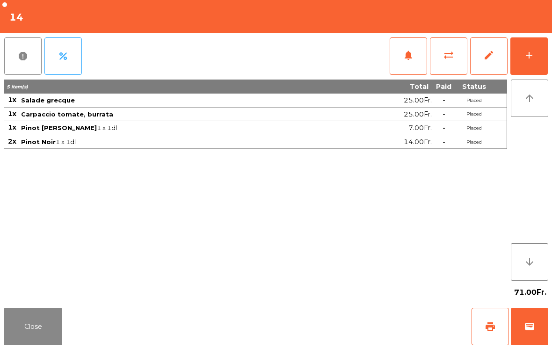
click at [54, 339] on button "Close" at bounding box center [33, 326] width 58 height 37
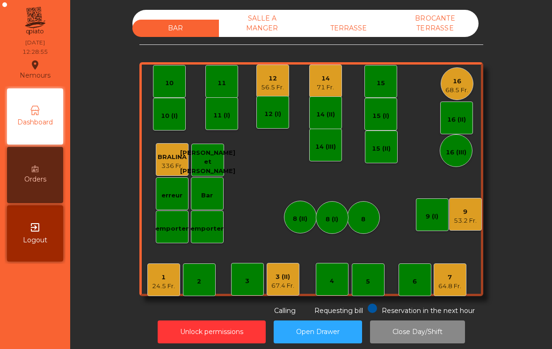
click at [461, 87] on div "68.5 Fr." at bounding box center [456, 90] width 23 height 9
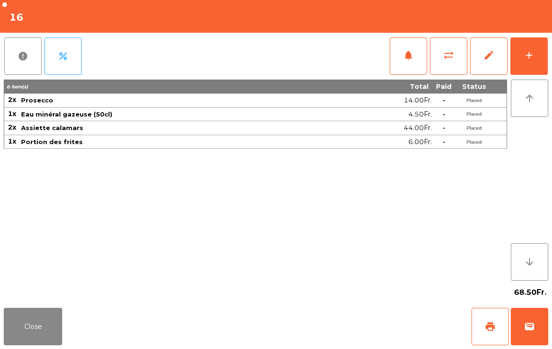
click at [539, 64] on button "add" at bounding box center [528, 55] width 37 height 37
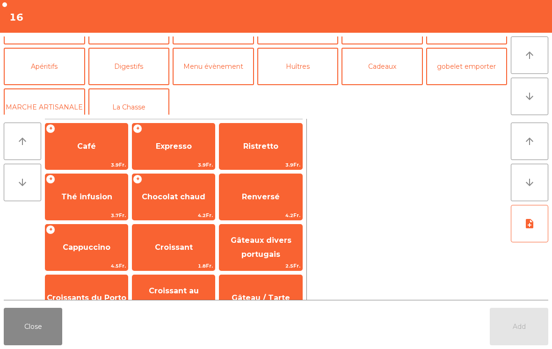
scroll to position [89, 0]
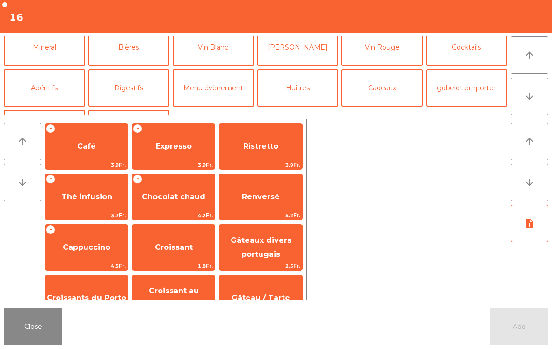
click at [41, 99] on button "Apéritifs" at bounding box center [44, 87] width 81 height 37
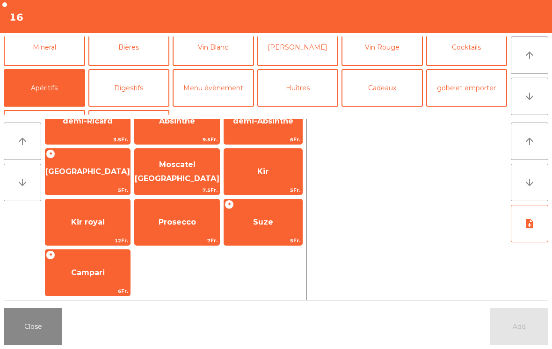
scroll to position [76, 0]
click at [183, 222] on span "Prosecco" at bounding box center [177, 221] width 37 height 9
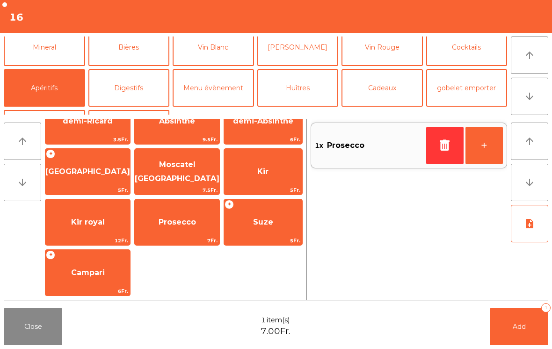
click at [170, 232] on span "Prosecco" at bounding box center [177, 221] width 85 height 25
click at [528, 331] on button "Add 2" at bounding box center [519, 326] width 58 height 37
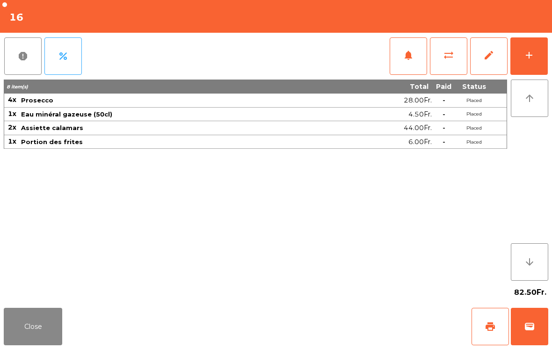
click at [34, 344] on button "Close" at bounding box center [33, 326] width 58 height 37
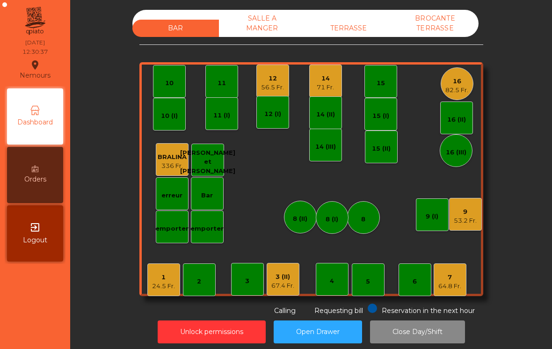
click at [267, 82] on div "12" at bounding box center [272, 78] width 23 height 9
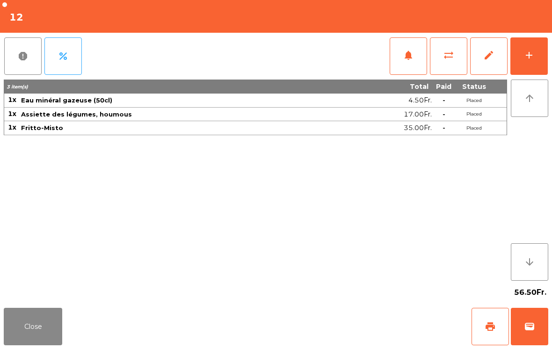
click at [37, 317] on button "Close" at bounding box center [33, 326] width 58 height 37
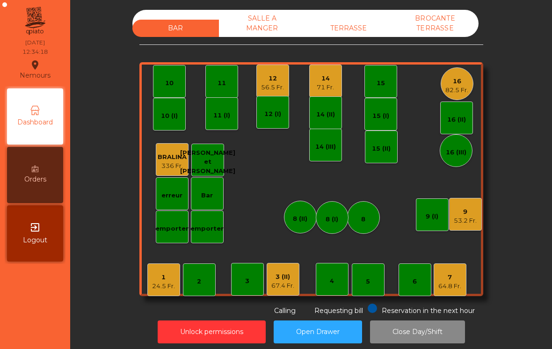
click at [333, 82] on div "14" at bounding box center [325, 78] width 17 height 9
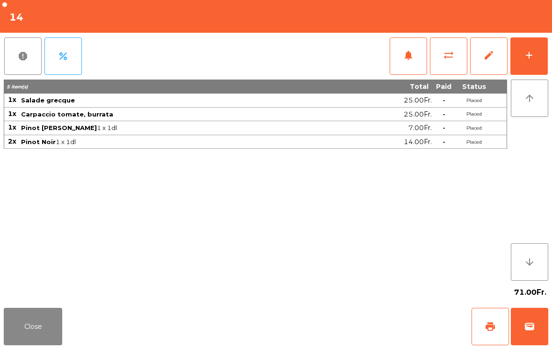
click at [536, 73] on button "add" at bounding box center [528, 55] width 37 height 37
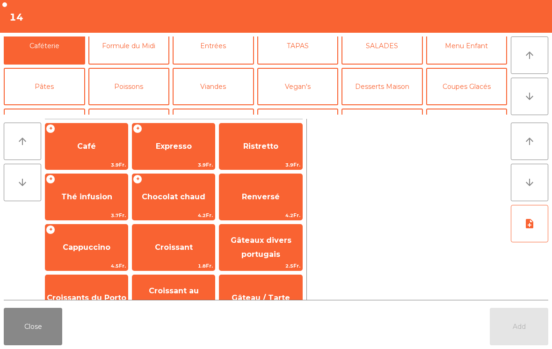
scroll to position [49, 0]
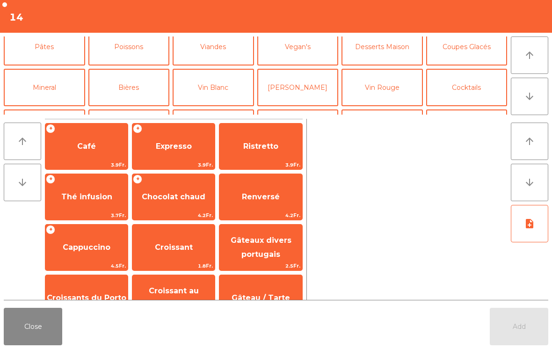
click at [222, 85] on button "Vin Blanc" at bounding box center [213, 87] width 81 height 37
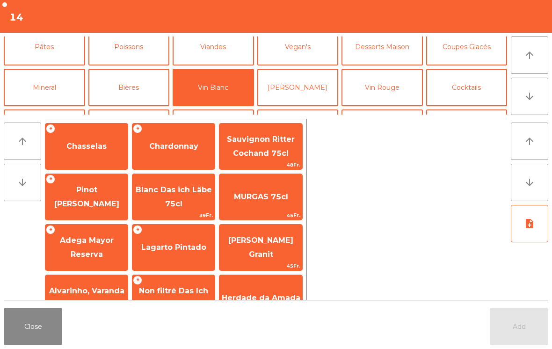
click at [91, 197] on span "Pinot [PERSON_NAME]" at bounding box center [86, 196] width 65 height 23
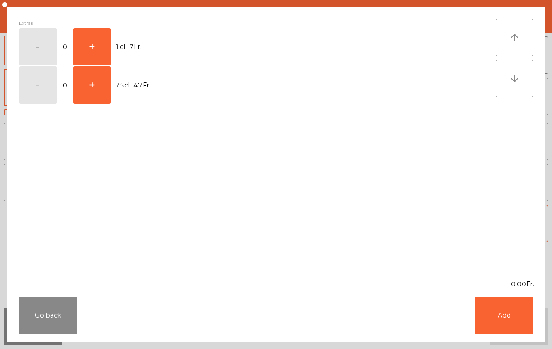
click at [96, 44] on button "+" at bounding box center [91, 46] width 37 height 37
click at [495, 297] on button "Add" at bounding box center [504, 314] width 58 height 37
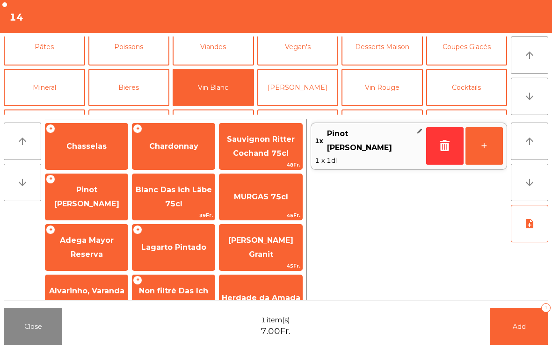
click at [500, 317] on button "Add 1" at bounding box center [519, 326] width 58 height 37
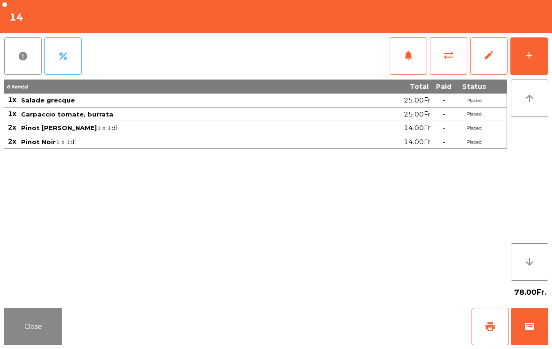
click at [45, 329] on button "Close" at bounding box center [33, 326] width 58 height 37
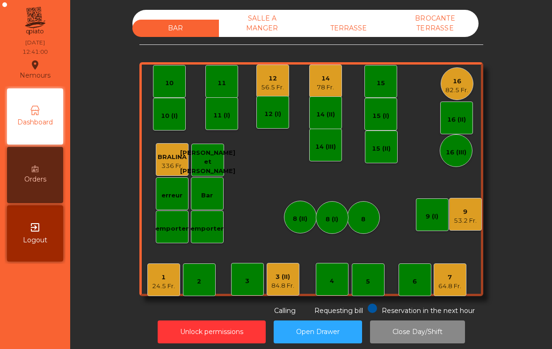
click at [464, 222] on div "53.2 Fr." at bounding box center [465, 220] width 23 height 9
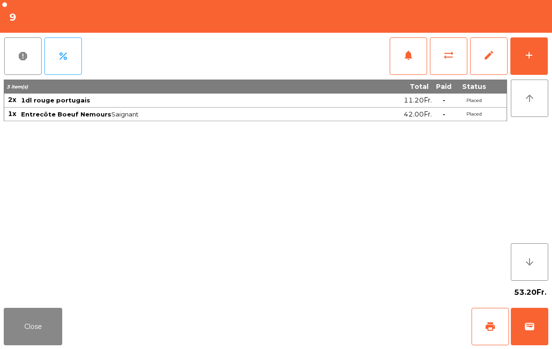
click at [492, 324] on span "print" at bounding box center [489, 326] width 11 height 11
click at [538, 342] on button "wallet" at bounding box center [529, 326] width 37 height 37
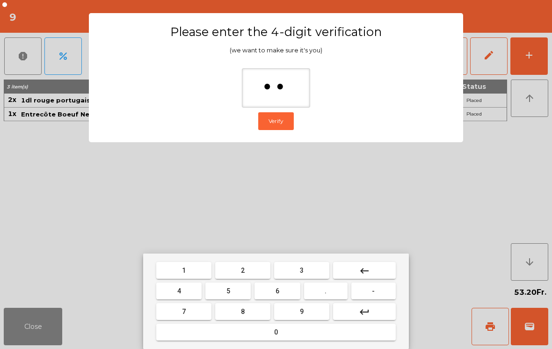
type input "***"
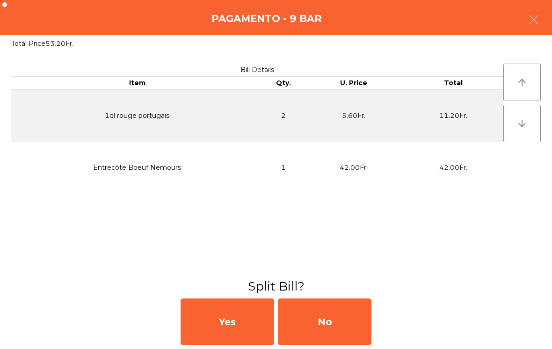
click at [321, 325] on div "No" at bounding box center [325, 321] width 94 height 47
click at [323, 320] on div "No" at bounding box center [325, 321] width 94 height 47
click at [317, 322] on div "No" at bounding box center [325, 321] width 94 height 47
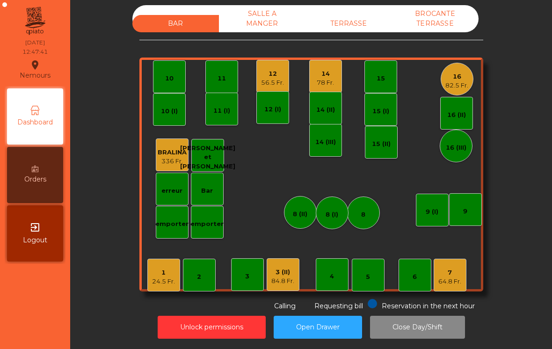
scroll to position [5, 0]
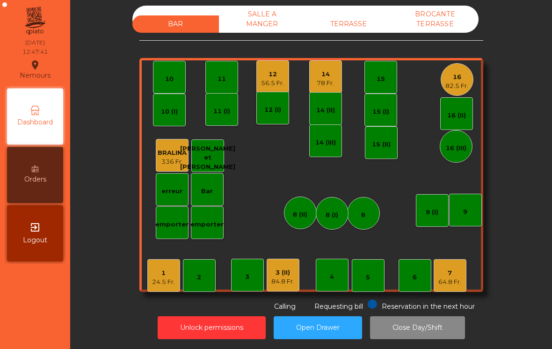
click at [323, 64] on div "14 78 Fr." at bounding box center [325, 76] width 33 height 33
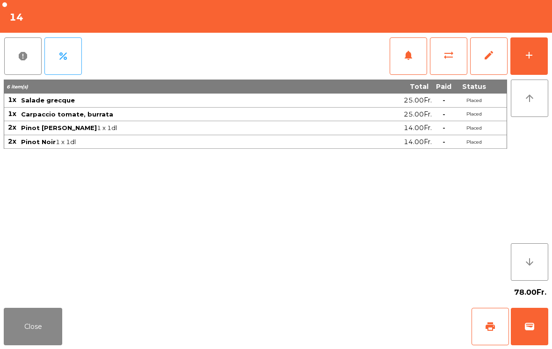
click at [488, 325] on span "print" at bounding box center [489, 326] width 11 height 11
click at [451, 64] on button "sync_alt" at bounding box center [448, 55] width 37 height 37
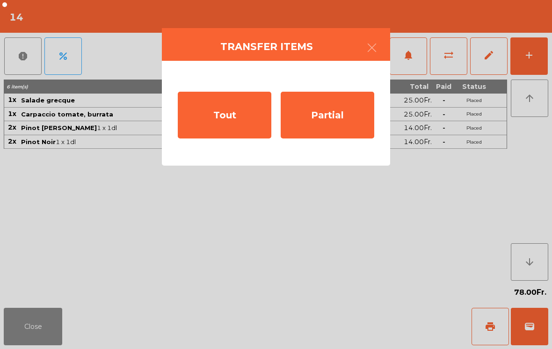
click at [228, 110] on div "Tout" at bounding box center [225, 115] width 94 height 47
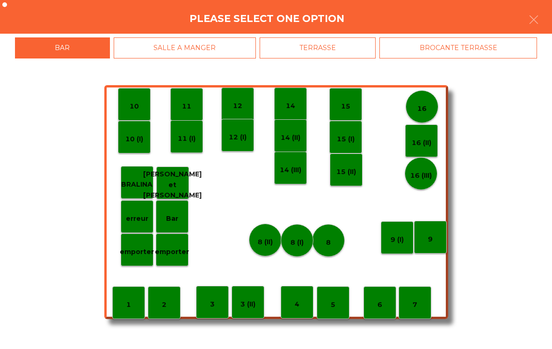
click at [479, 54] on div "BROCANTE TERRASSE" at bounding box center [458, 47] width 158 height 21
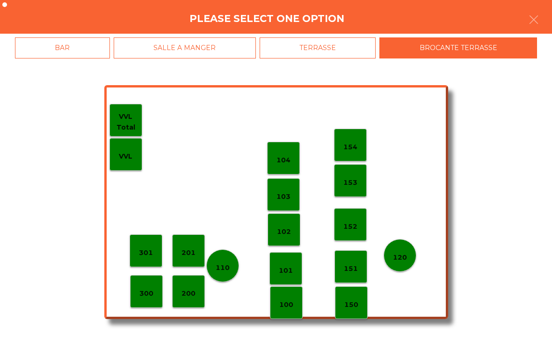
click at [283, 194] on p "103" at bounding box center [283, 196] width 14 height 11
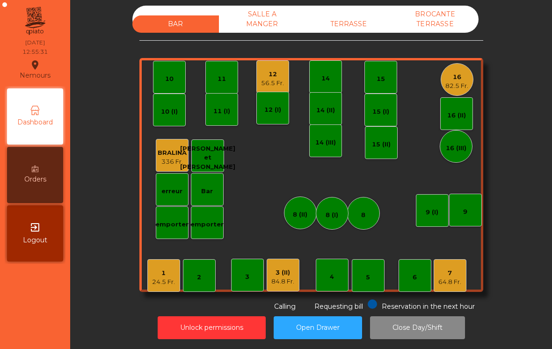
click at [454, 279] on div "64.8 Fr." at bounding box center [449, 281] width 23 height 9
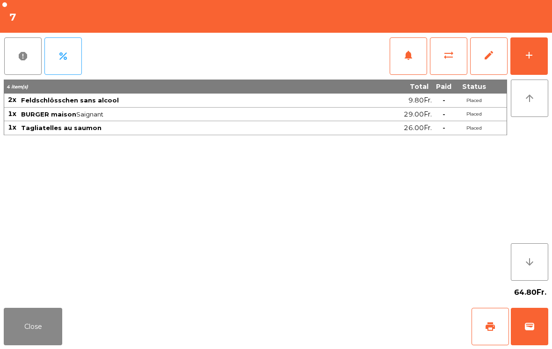
click at [540, 60] on button "add" at bounding box center [528, 55] width 37 height 37
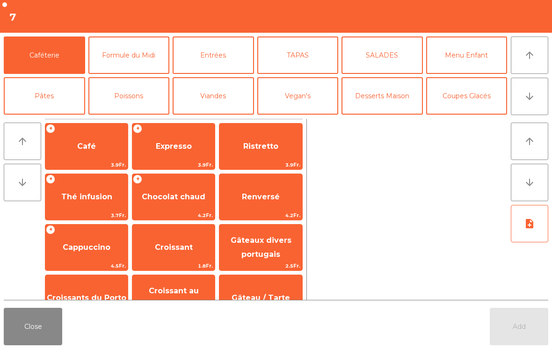
click at [178, 143] on span "Expresso" at bounding box center [174, 146] width 36 height 9
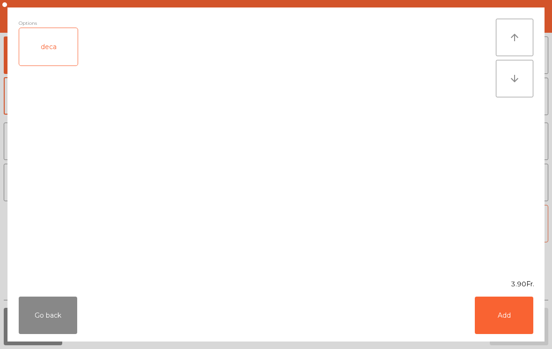
click at [529, 331] on button "Add" at bounding box center [504, 314] width 58 height 37
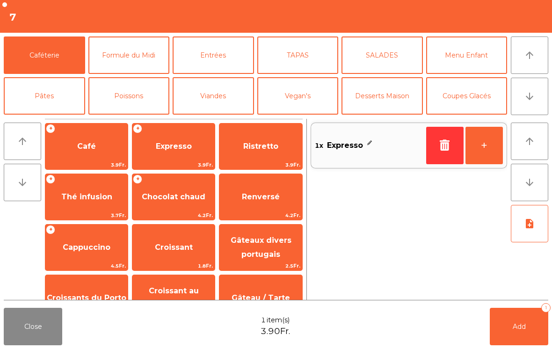
click at [261, 149] on span "Ristretto" at bounding box center [260, 146] width 35 height 9
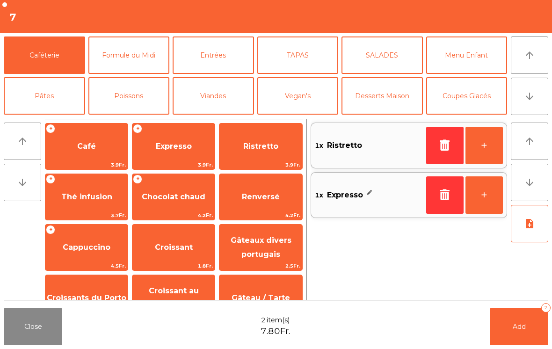
click at [521, 333] on button "Add 2" at bounding box center [519, 326] width 58 height 37
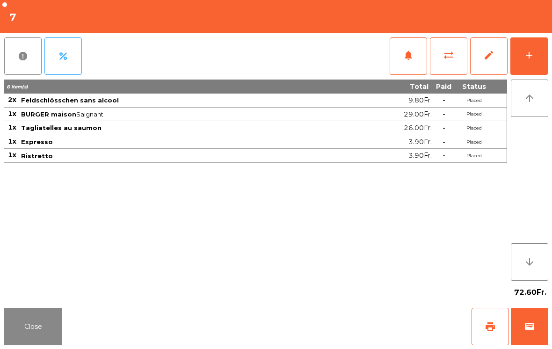
click at [37, 335] on button "Close" at bounding box center [33, 326] width 58 height 37
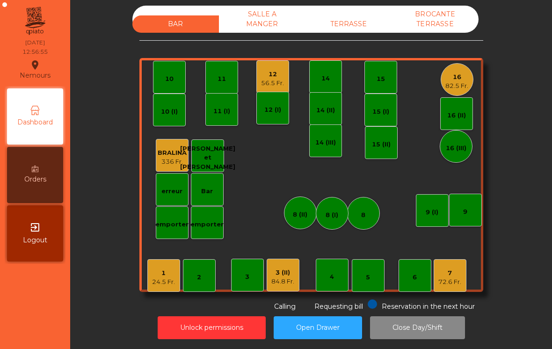
click at [171, 284] on div "24.5 Fr." at bounding box center [163, 281] width 23 height 9
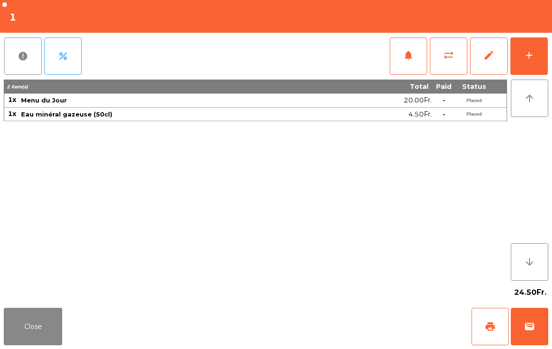
click at [502, 320] on button "print" at bounding box center [489, 326] width 37 height 37
click at [22, 340] on button "Close" at bounding box center [33, 326] width 58 height 37
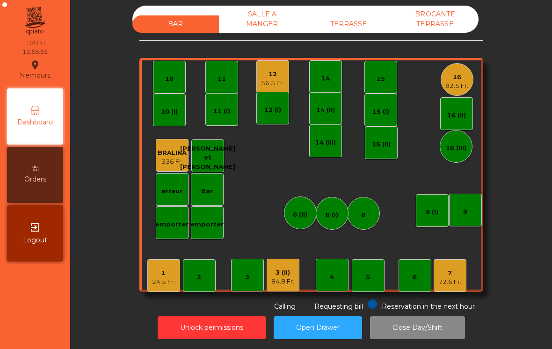
click at [153, 289] on div "1 24.5 Fr." at bounding box center [163, 275] width 33 height 33
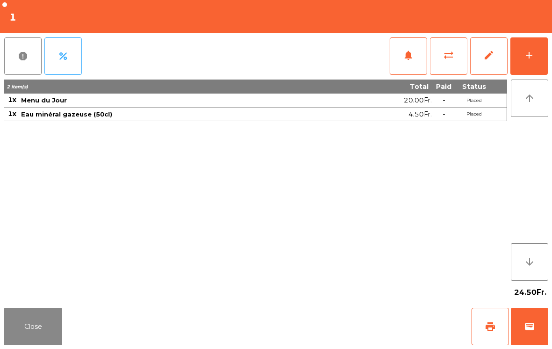
click at [534, 299] on div "24.50Fr." at bounding box center [530, 292] width 36 height 16
click at [536, 329] on button "wallet" at bounding box center [529, 326] width 37 height 37
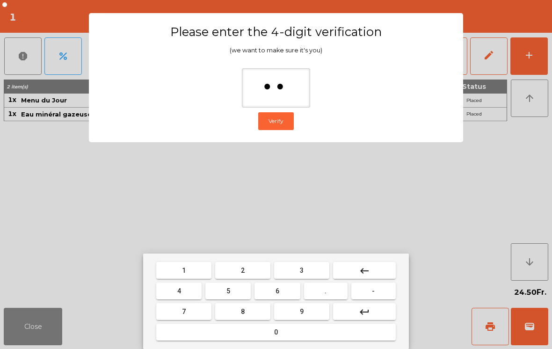
type input "***"
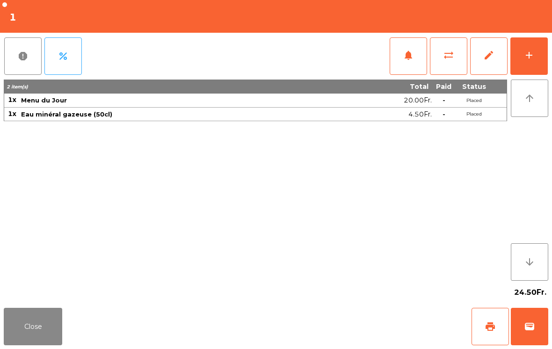
click at [319, 326] on div "Close print wallet" at bounding box center [276, 326] width 552 height 45
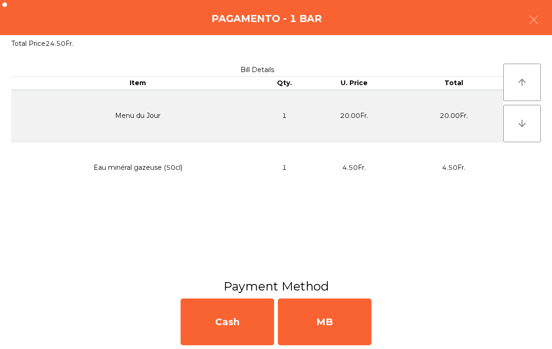
click at [323, 326] on div "MB" at bounding box center [325, 321] width 94 height 47
click at [322, 321] on div "No" at bounding box center [325, 321] width 94 height 47
click at [326, 330] on div "No" at bounding box center [325, 321] width 94 height 47
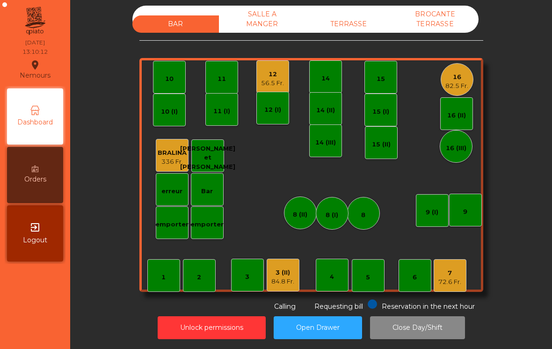
click at [468, 303] on span "Reservation in the next hour" at bounding box center [428, 306] width 93 height 8
click at [439, 290] on div "7 72.6 Fr." at bounding box center [449, 275] width 33 height 33
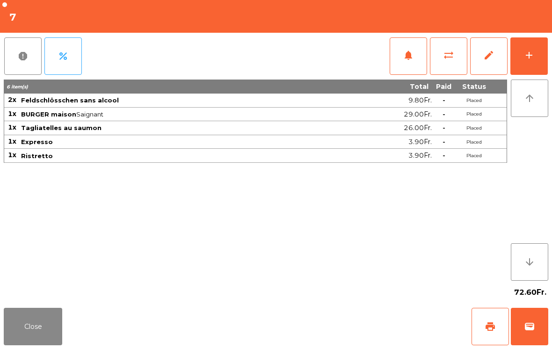
click at [488, 332] on button "print" at bounding box center [489, 326] width 37 height 37
click at [541, 325] on button "wallet" at bounding box center [529, 326] width 37 height 37
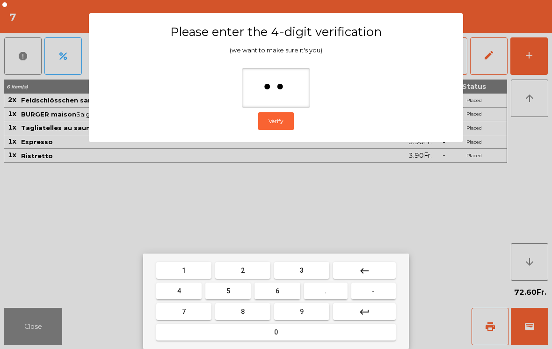
type input "***"
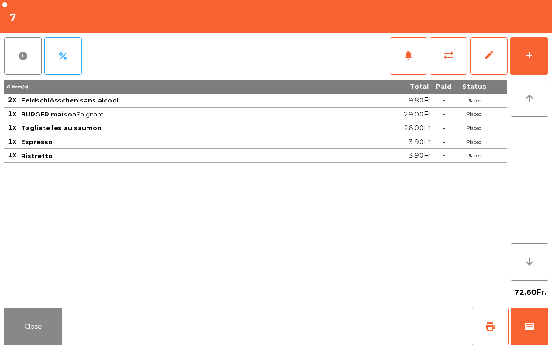
click at [345, 327] on div "Close print wallet" at bounding box center [276, 326] width 552 height 45
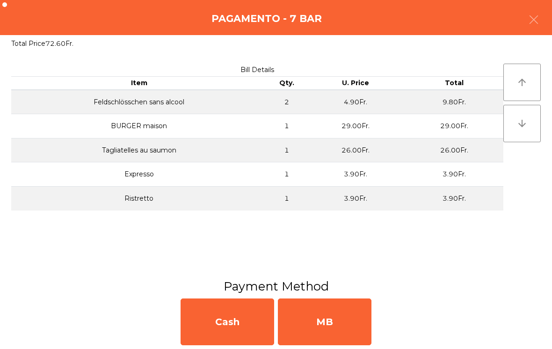
click at [329, 322] on div "MB" at bounding box center [325, 321] width 94 height 47
click at [320, 317] on div "No" at bounding box center [325, 321] width 94 height 47
click at [320, 328] on div "No" at bounding box center [325, 321] width 94 height 47
click at [320, 327] on div "No" at bounding box center [325, 321] width 94 height 47
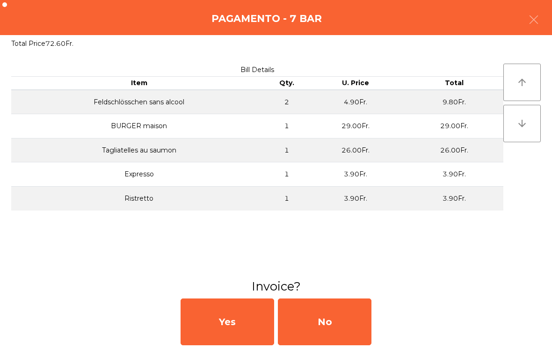
click at [316, 325] on div "No" at bounding box center [325, 321] width 94 height 47
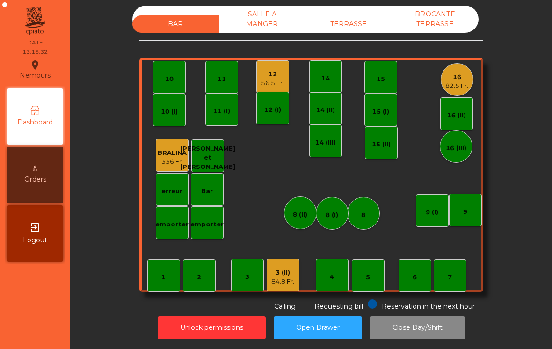
scroll to position [0, 0]
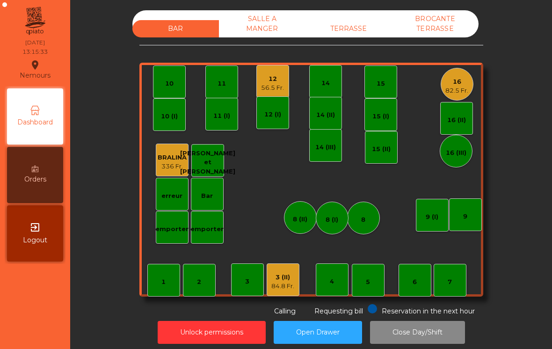
click at [277, 83] on div "56.5 Fr." at bounding box center [272, 87] width 23 height 9
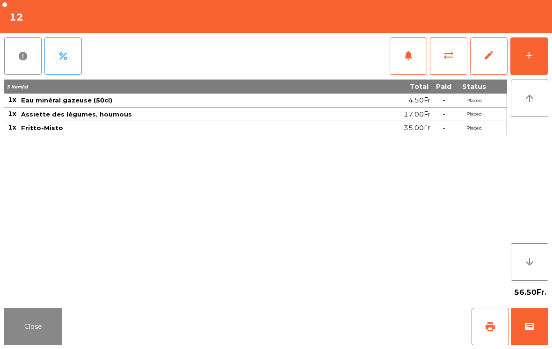
click at [540, 58] on button "add" at bounding box center [528, 55] width 37 height 37
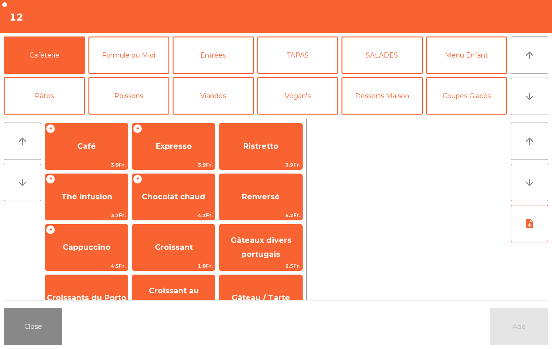
click at [171, 137] on span "Expresso" at bounding box center [173, 146] width 82 height 25
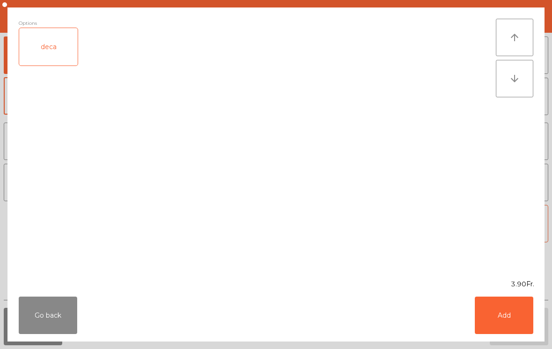
click at [513, 311] on button "Add" at bounding box center [504, 314] width 58 height 37
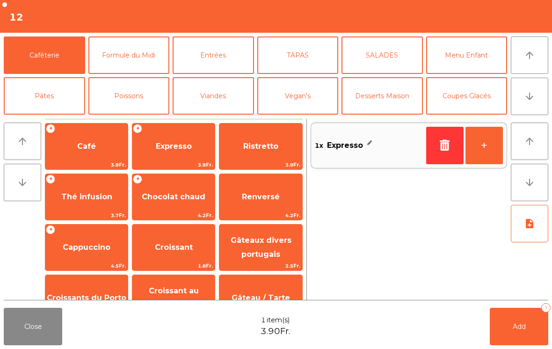
click at [484, 157] on button "+" at bounding box center [483, 145] width 37 height 37
click at [510, 326] on button "Add 2" at bounding box center [519, 326] width 58 height 37
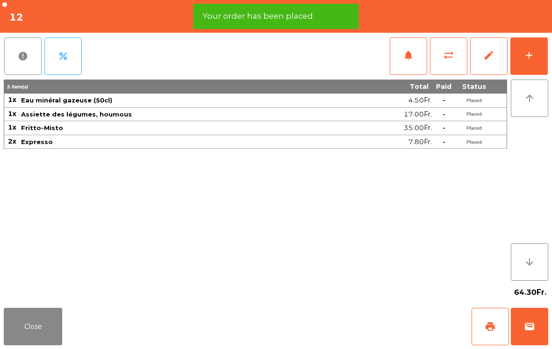
click at [491, 329] on span "print" at bounding box center [489, 326] width 11 height 11
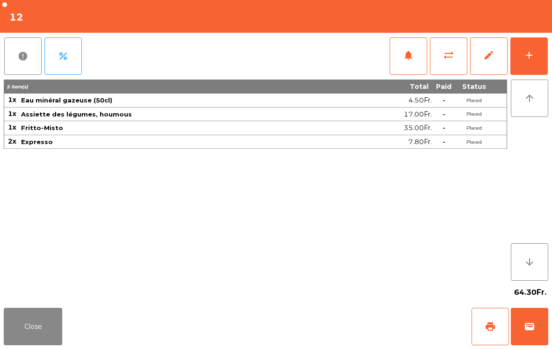
click at [16, 344] on button "Close" at bounding box center [33, 326] width 58 height 37
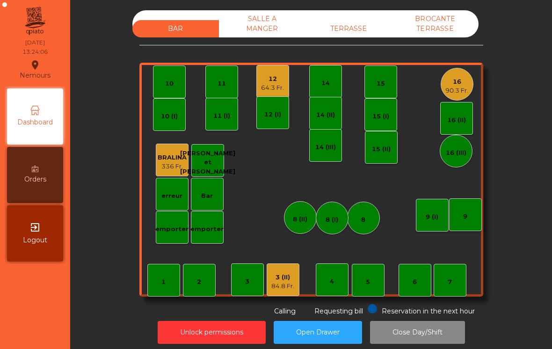
click at [293, 288] on div "84.8 Fr." at bounding box center [282, 285] width 23 height 9
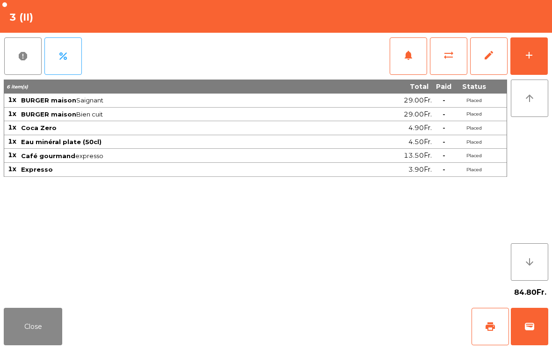
click at [490, 323] on span "print" at bounding box center [489, 326] width 11 height 11
